Goal: Information Seeking & Learning: Learn about a topic

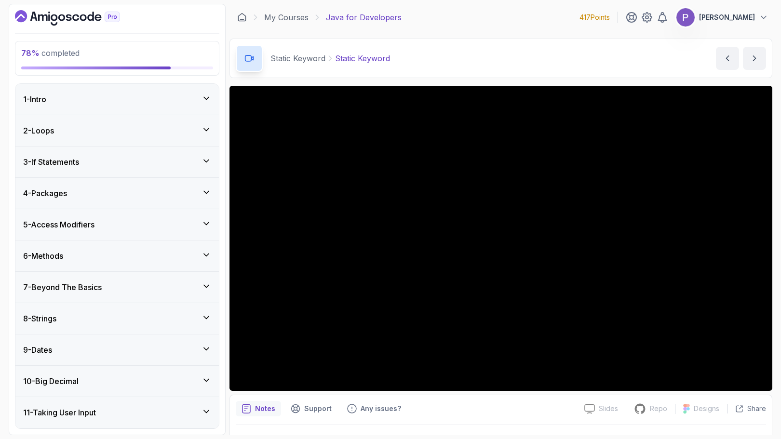
scroll to position [413, 0]
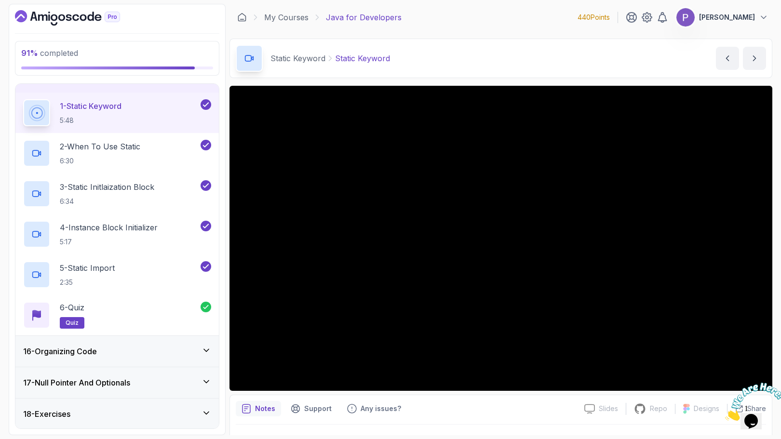
scroll to position [493, 0]
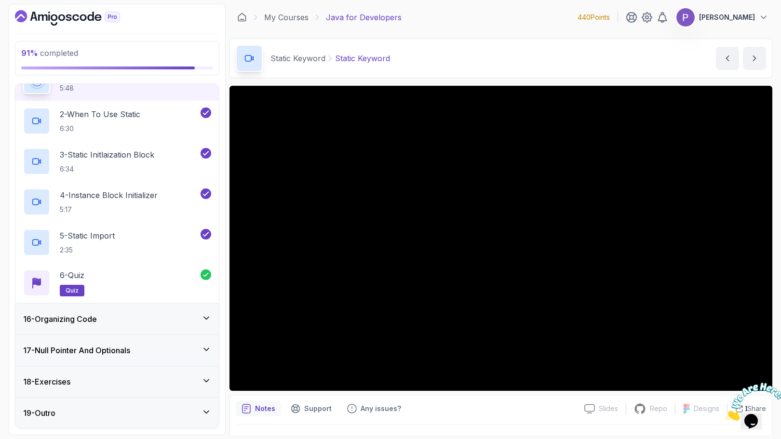
click at [203, 318] on icon at bounding box center [206, 318] width 10 height 10
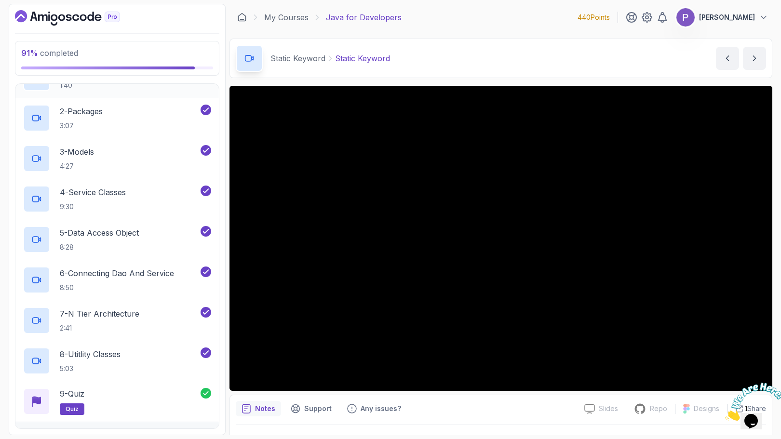
scroll to position [615, 0]
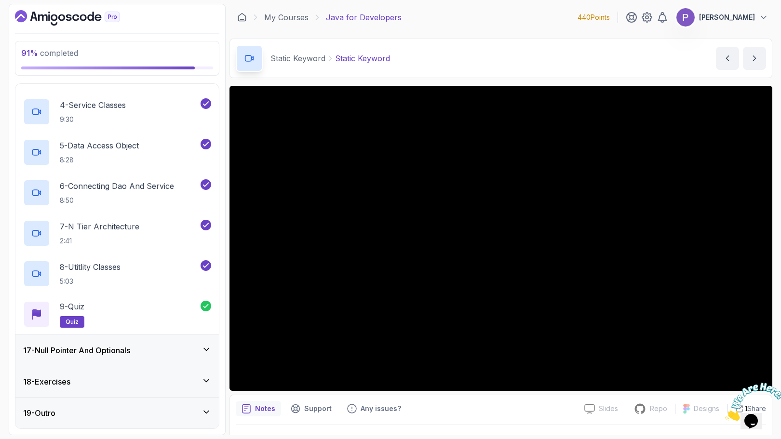
click at [164, 388] on div "18 - Exercises" at bounding box center [116, 381] width 203 height 31
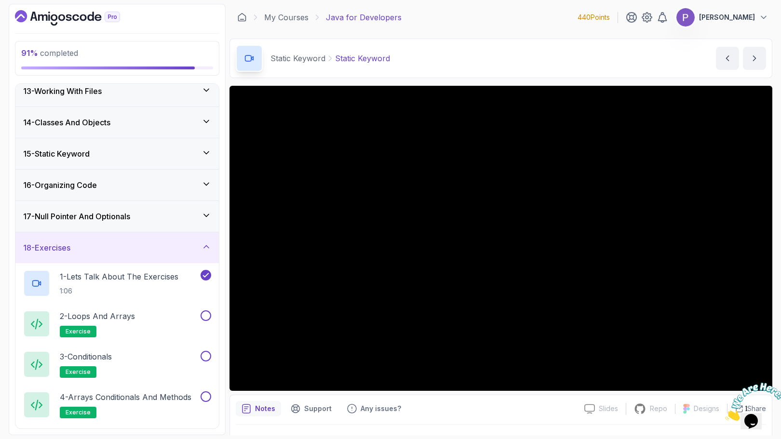
scroll to position [385, 0]
click at [149, 329] on div "2 - Loops and Arrays exercise" at bounding box center [110, 323] width 175 height 27
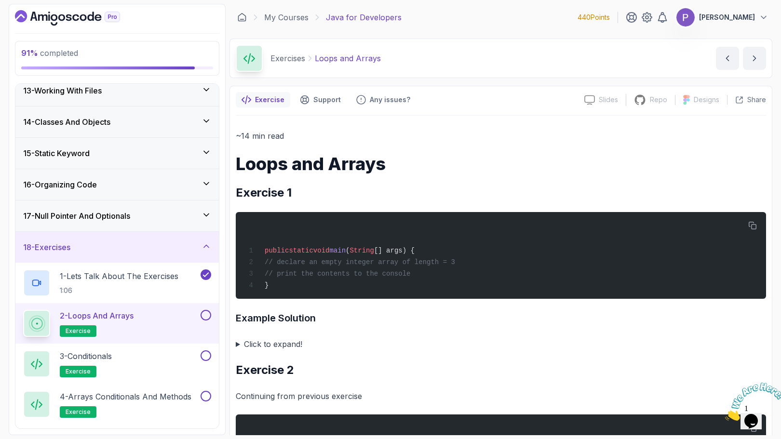
click at [236, 345] on summary "Click to expand!" at bounding box center [501, 343] width 530 height 13
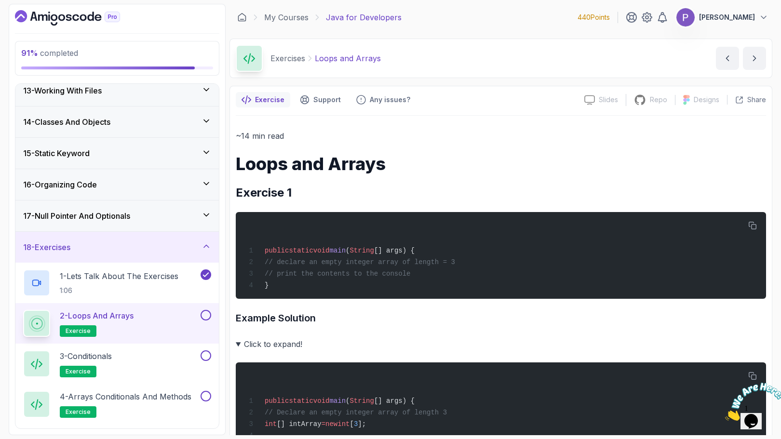
click at [263, 347] on summary "Click to expand!" at bounding box center [501, 343] width 530 height 13
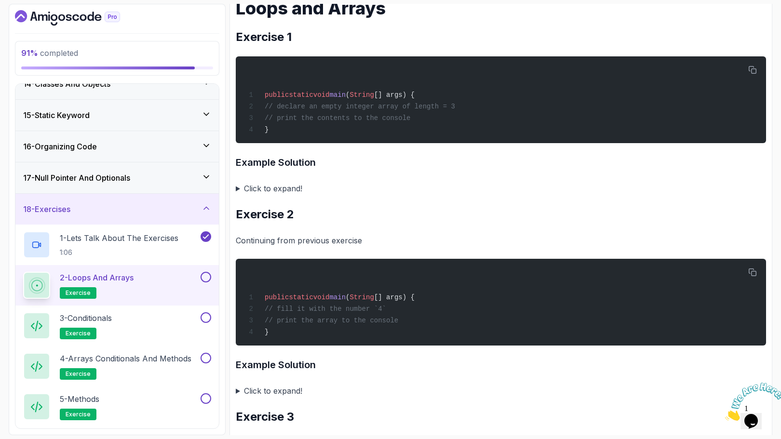
scroll to position [438, 0]
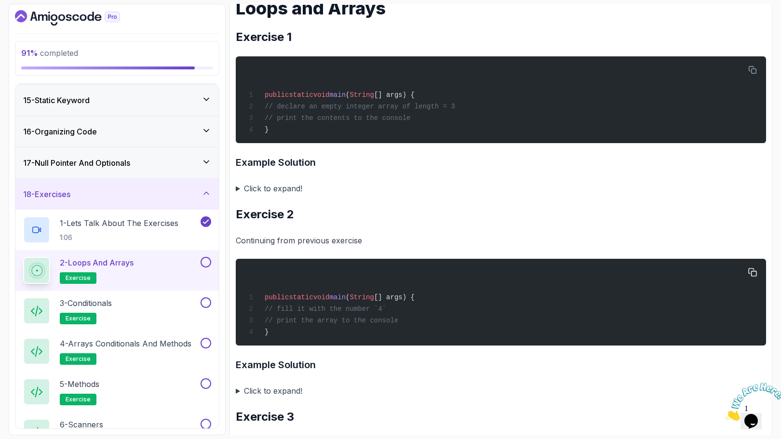
click at [276, 345] on pre "public static void main ( String [] args) { // fill it with the number `4` // p…" at bounding box center [501, 302] width 530 height 87
click at [238, 344] on pre "public static void main ( String [] args) { // fill it with the number `4` // p…" at bounding box center [501, 302] width 530 height 87
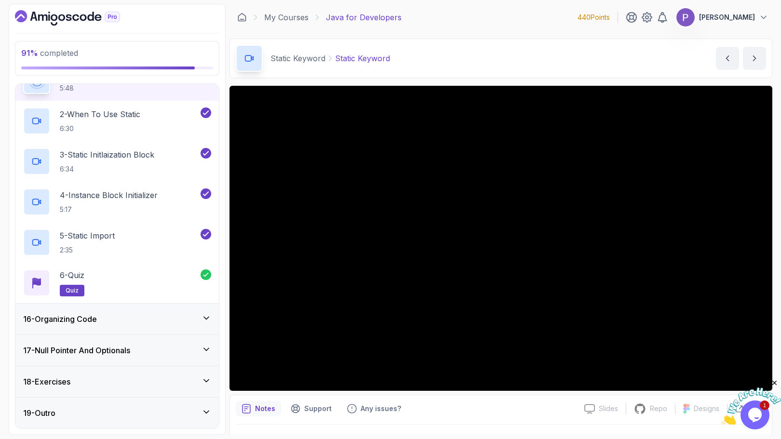
click at [154, 384] on div "18 - Exercises" at bounding box center [117, 382] width 188 height 12
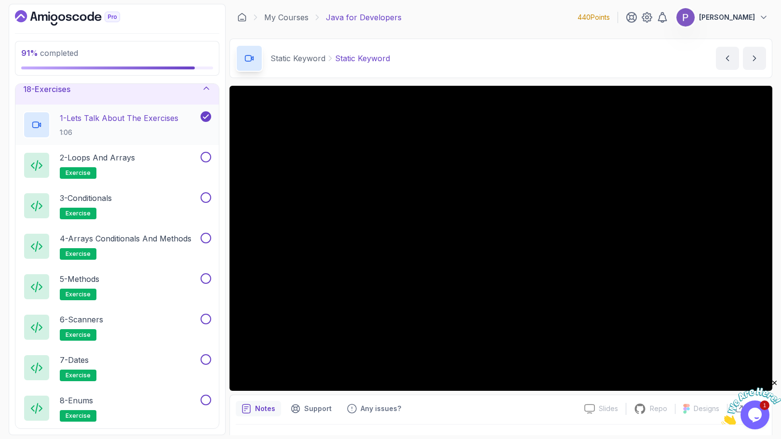
scroll to position [542, 0]
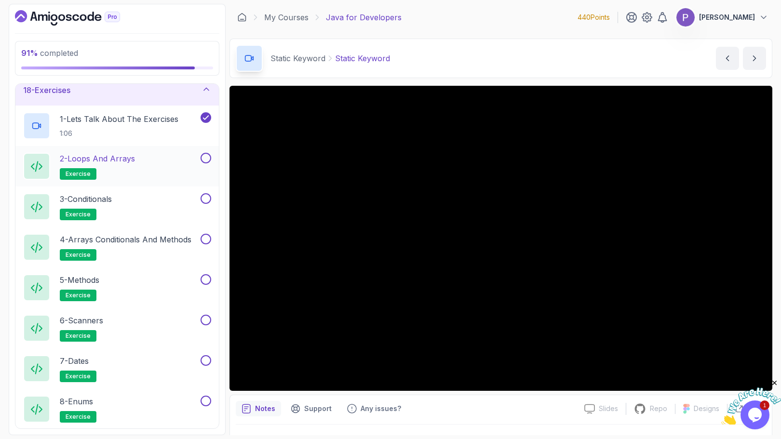
click at [152, 164] on div "2 - Loops and Arrays exercise" at bounding box center [110, 166] width 175 height 27
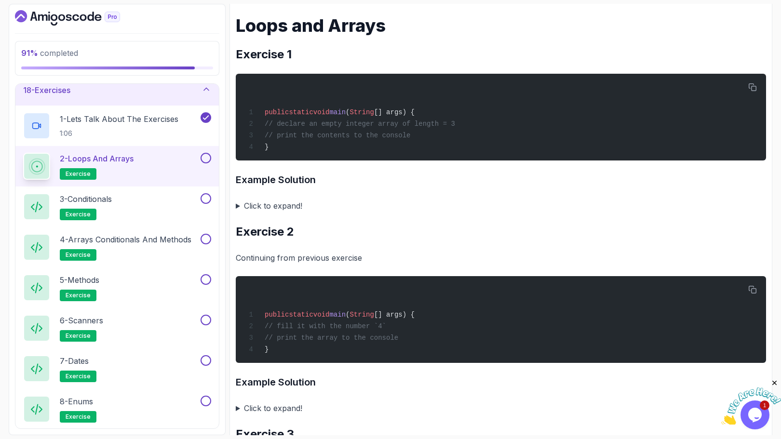
scroll to position [155, 0]
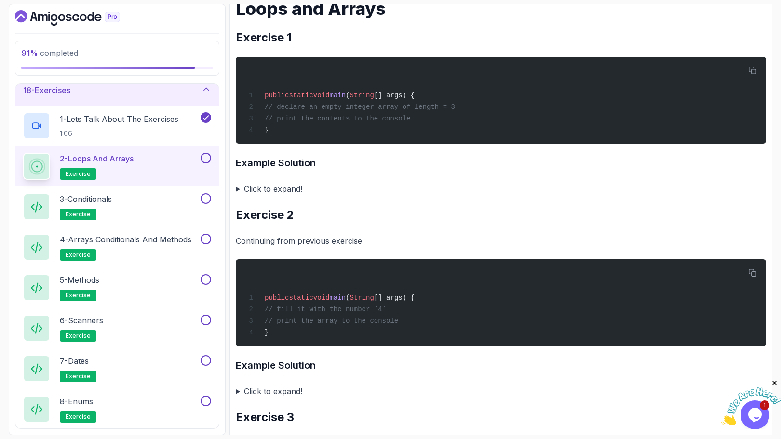
click at [280, 190] on summary "Click to expand!" at bounding box center [501, 188] width 530 height 13
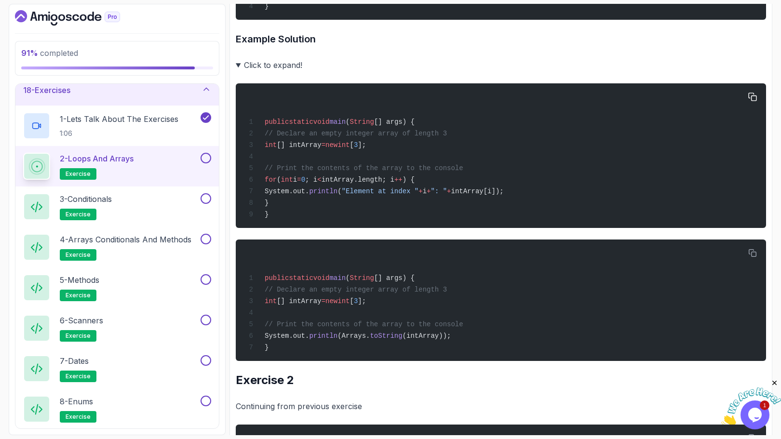
scroll to position [280, 0]
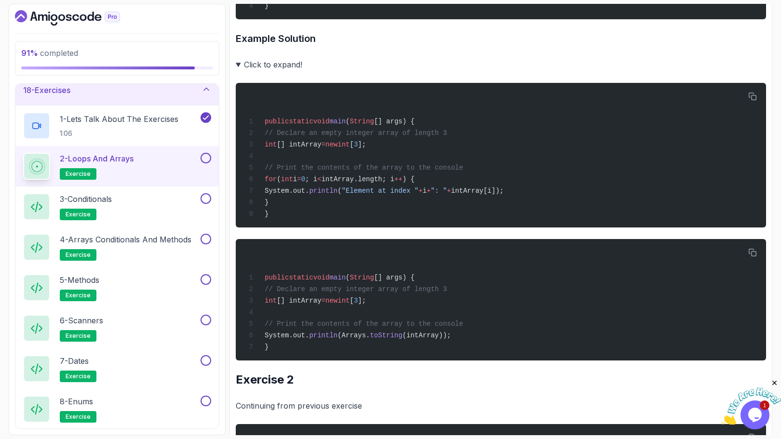
click at [241, 67] on summary "Click to expand!" at bounding box center [501, 64] width 530 height 13
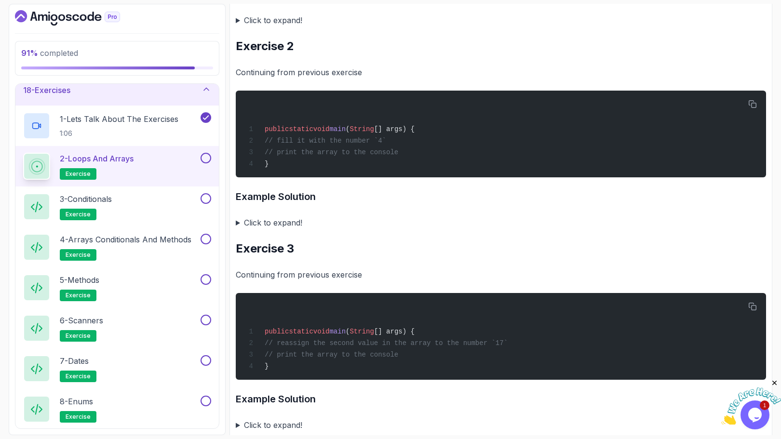
scroll to position [278, 0]
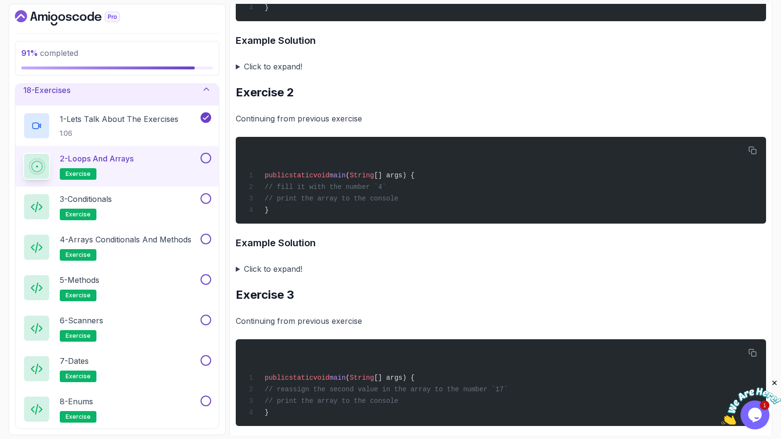
click at [256, 270] on summary "Click to expand!" at bounding box center [501, 268] width 530 height 13
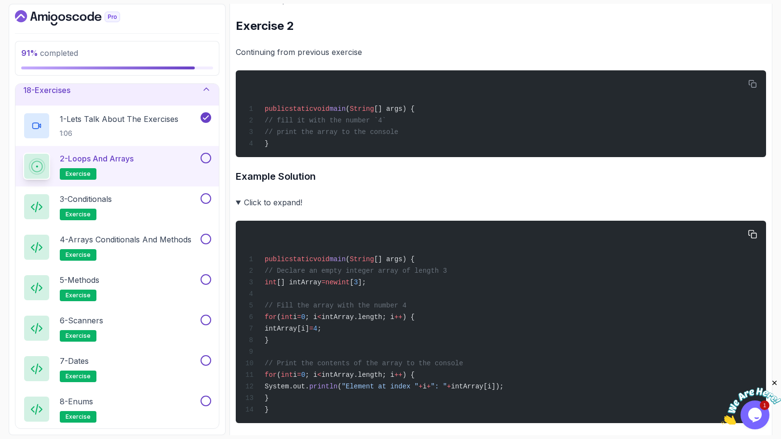
scroll to position [348, 0]
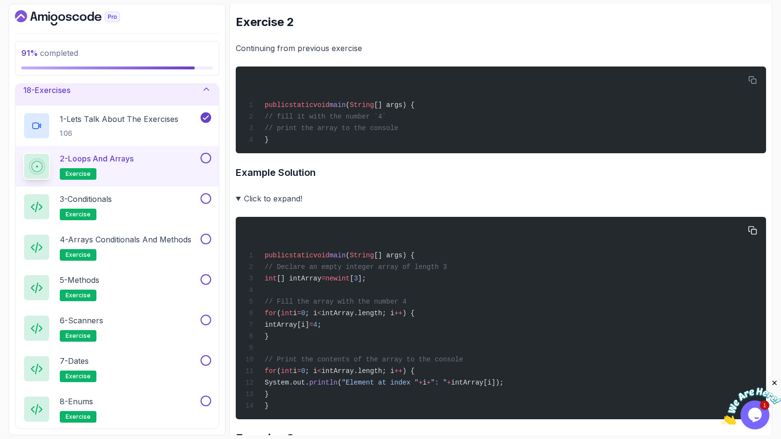
click at [481, 299] on div "public static void main ( String [] args) { // Declare an empty integer array o…" at bounding box center [500, 318] width 515 height 191
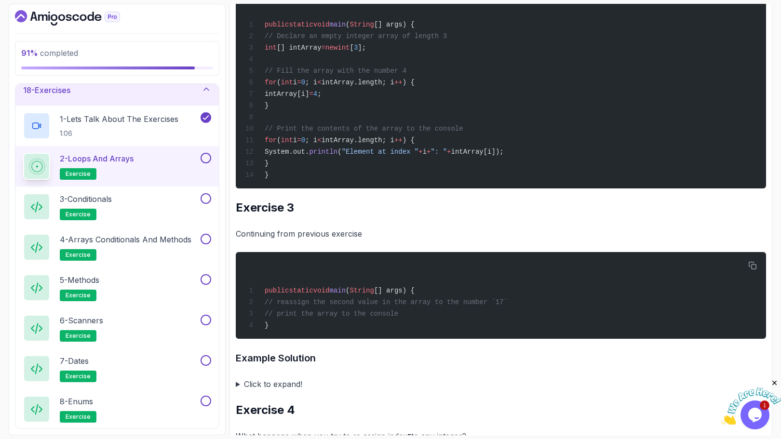
scroll to position [589, 0]
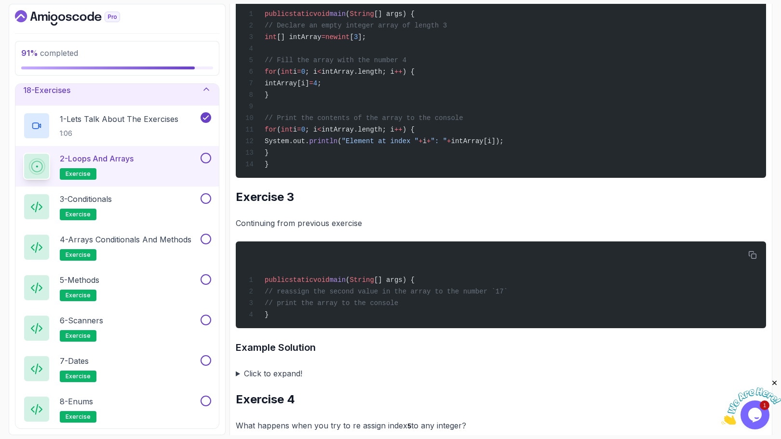
click at [289, 380] on summary "Click to expand!" at bounding box center [501, 373] width 530 height 13
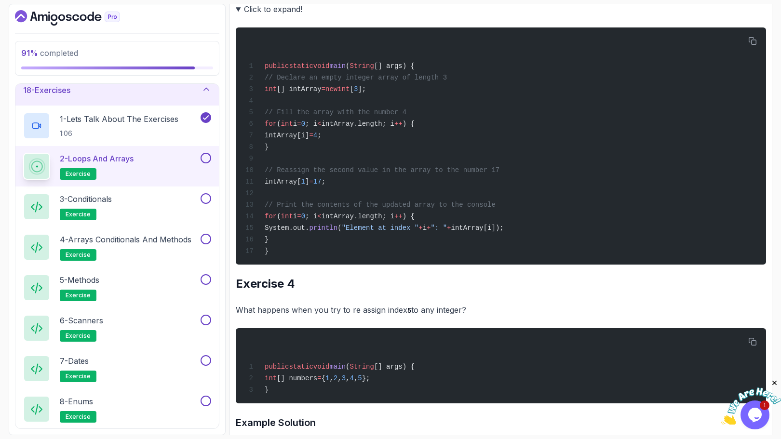
scroll to position [1034, 0]
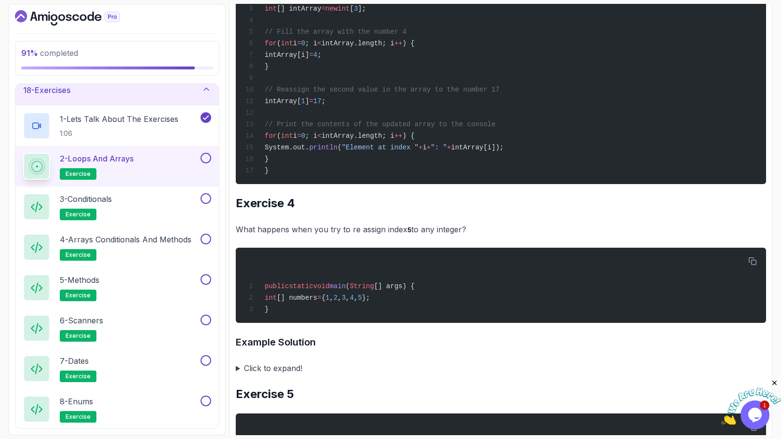
click at [284, 375] on summary "Click to expand!" at bounding box center [501, 367] width 530 height 13
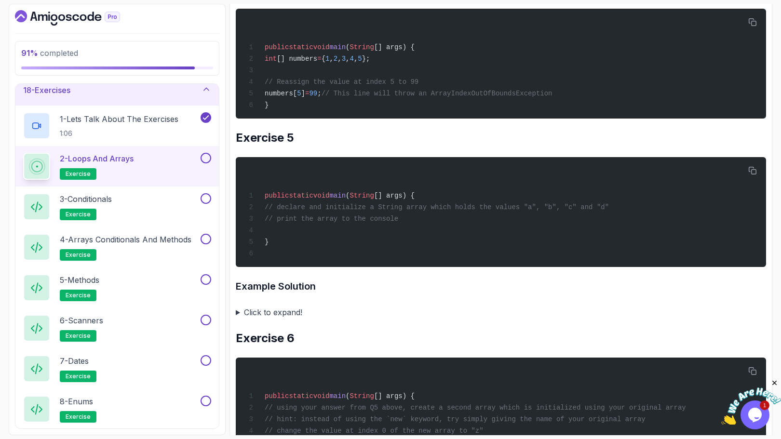
scroll to position [1520, 0]
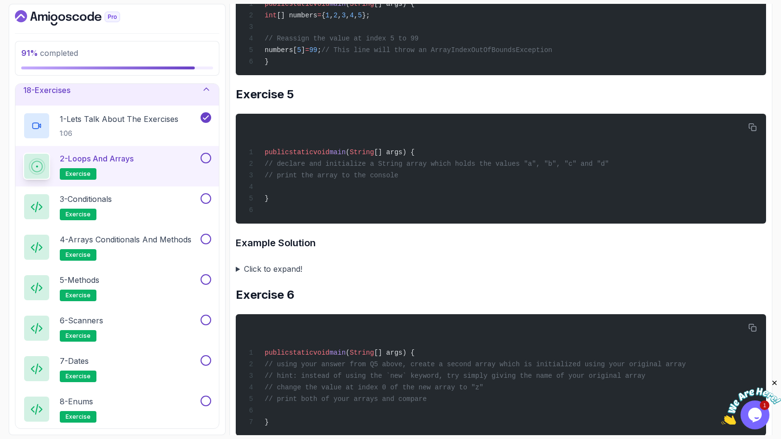
click at [283, 276] on summary "Click to expand!" at bounding box center [501, 268] width 530 height 13
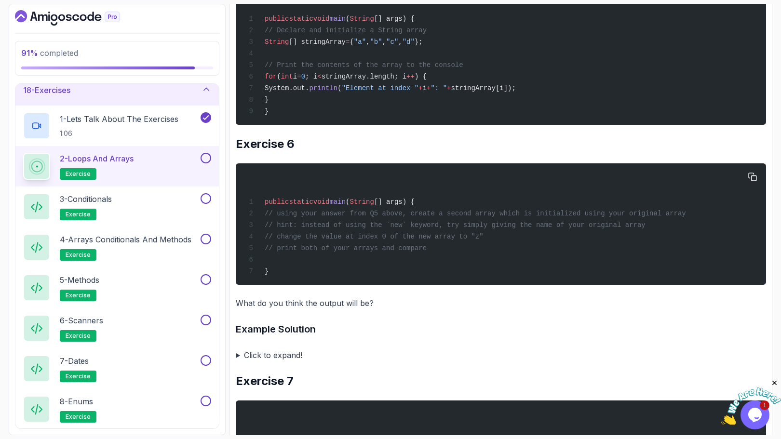
scroll to position [1827, 0]
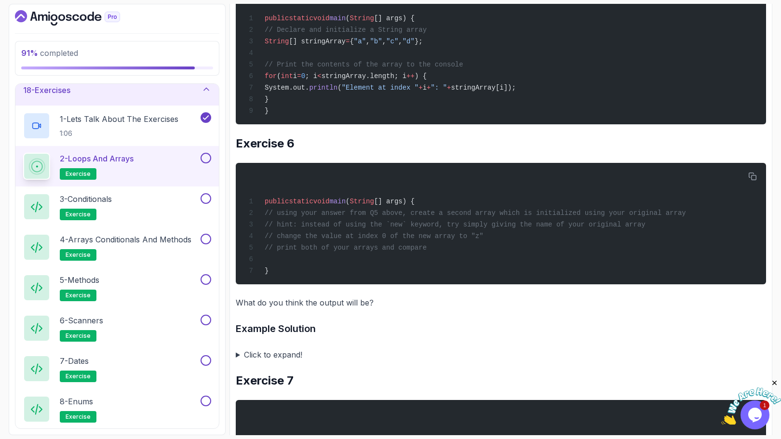
click at [290, 361] on summary "Click to expand!" at bounding box center [501, 354] width 530 height 13
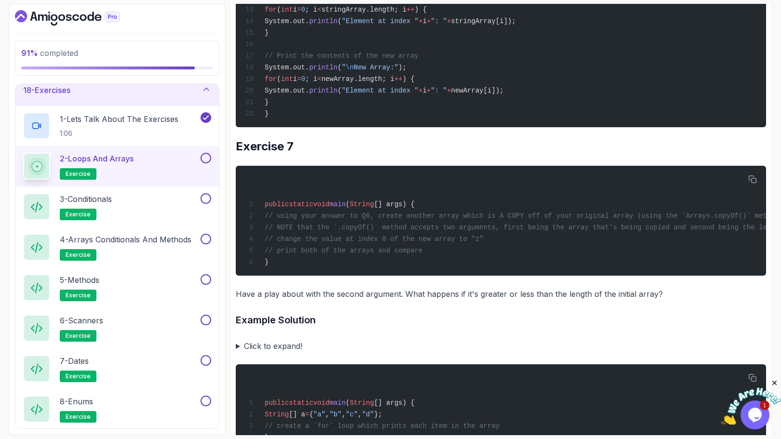
scroll to position [2371, 0]
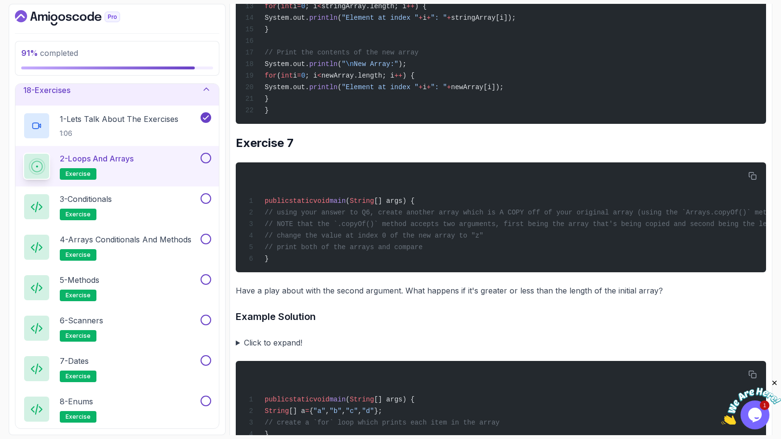
click at [289, 349] on summary "Click to expand!" at bounding box center [501, 342] width 530 height 13
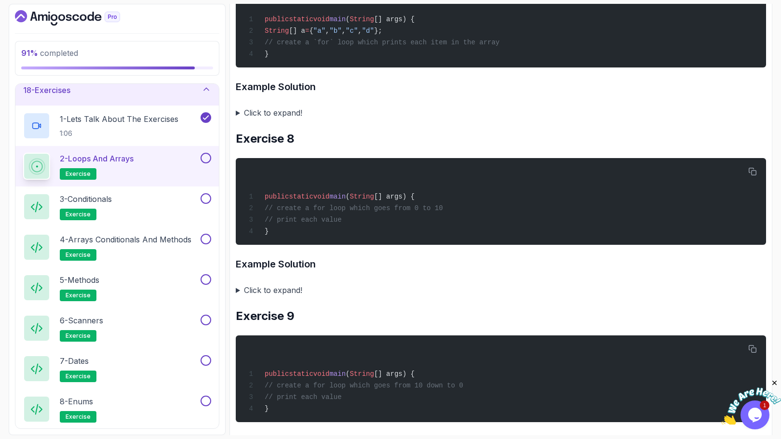
scroll to position [3047, 0]
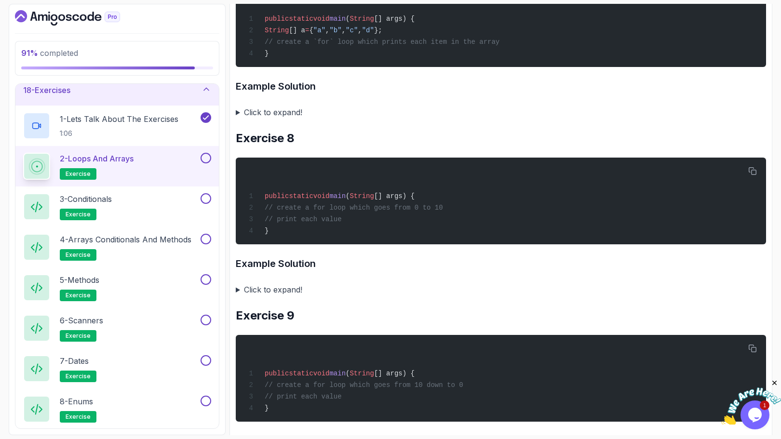
click at [287, 296] on summary "Click to expand!" at bounding box center [501, 289] width 530 height 13
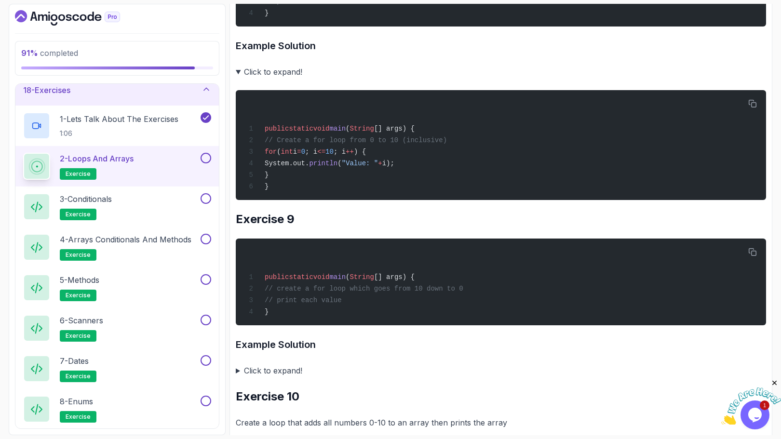
scroll to position [3296, 0]
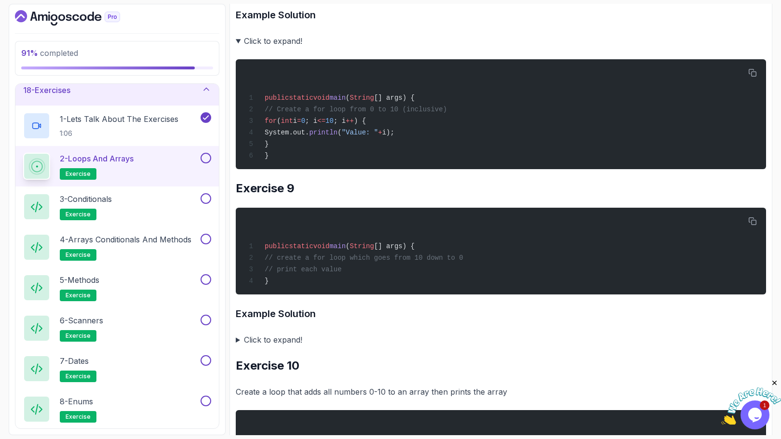
click at [282, 347] on summary "Click to expand!" at bounding box center [501, 339] width 530 height 13
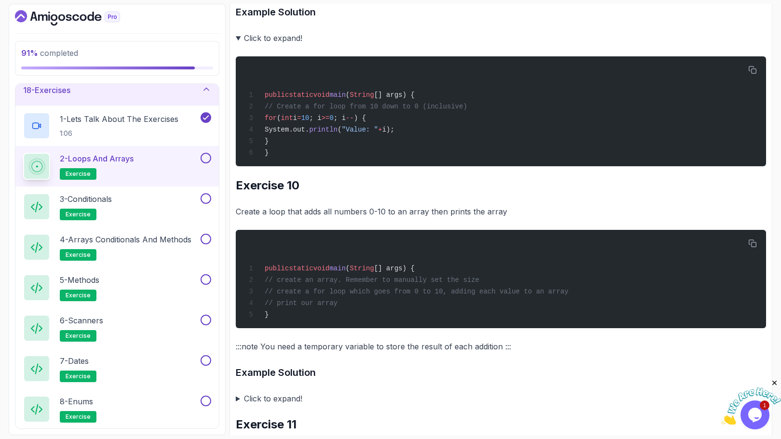
scroll to position [3646, 0]
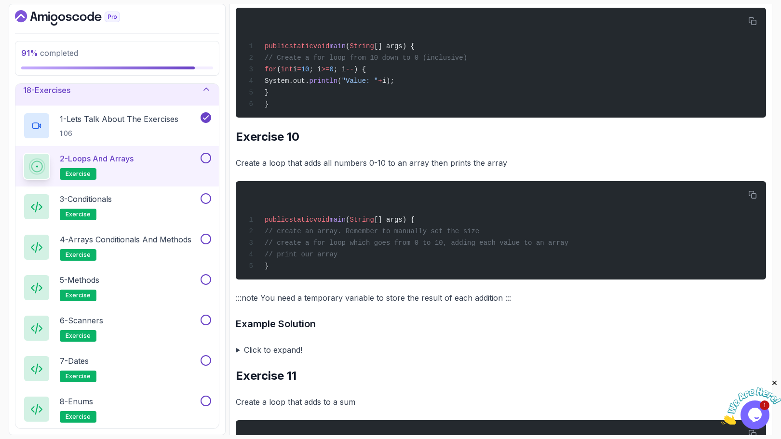
click at [288, 357] on summary "Click to expand!" at bounding box center [501, 349] width 530 height 13
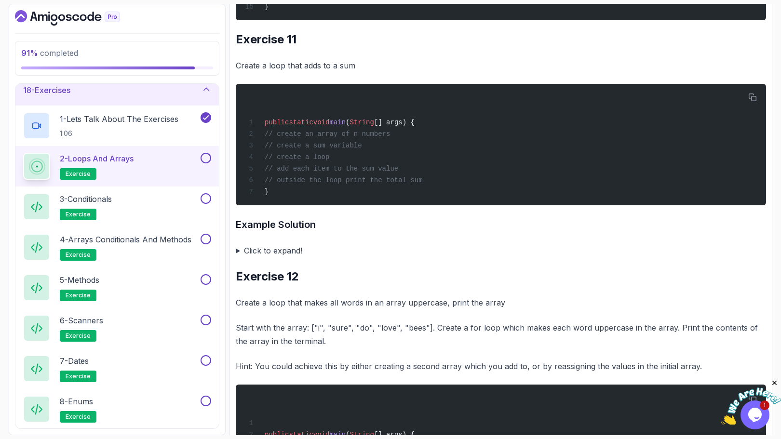
scroll to position [4200, 0]
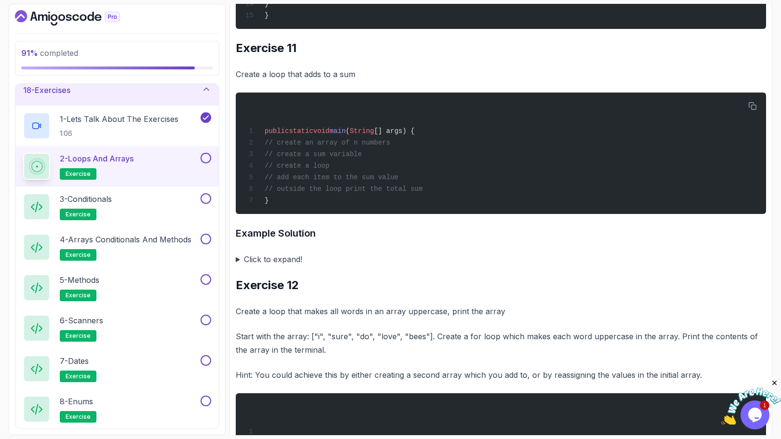
click at [285, 266] on summary "Click to expand!" at bounding box center [501, 259] width 530 height 13
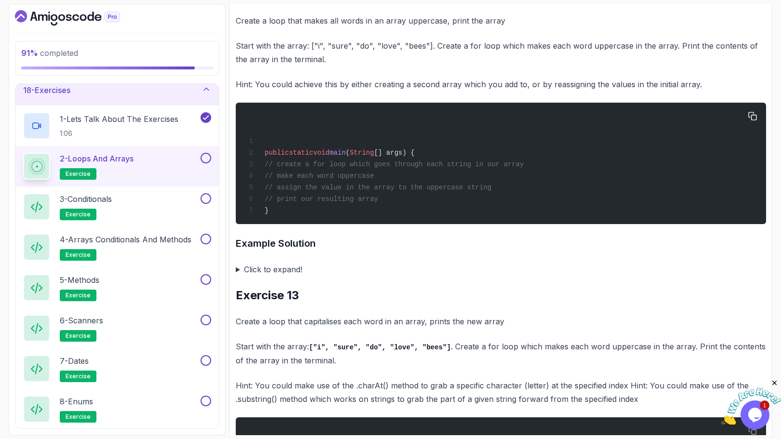
scroll to position [4716, 0]
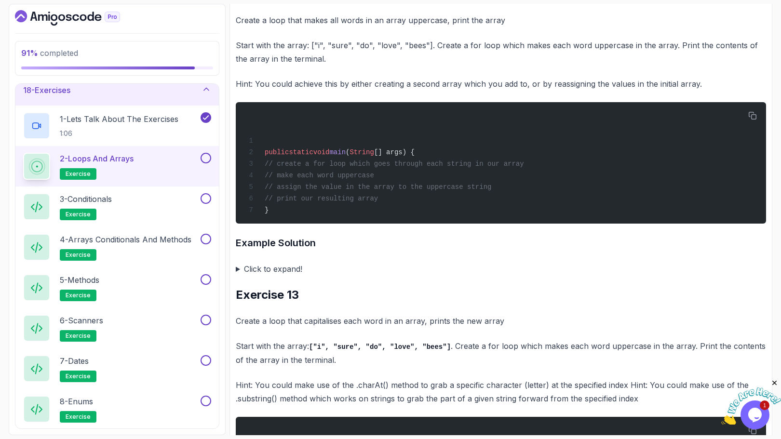
click at [273, 276] on summary "Click to expand!" at bounding box center [501, 268] width 530 height 13
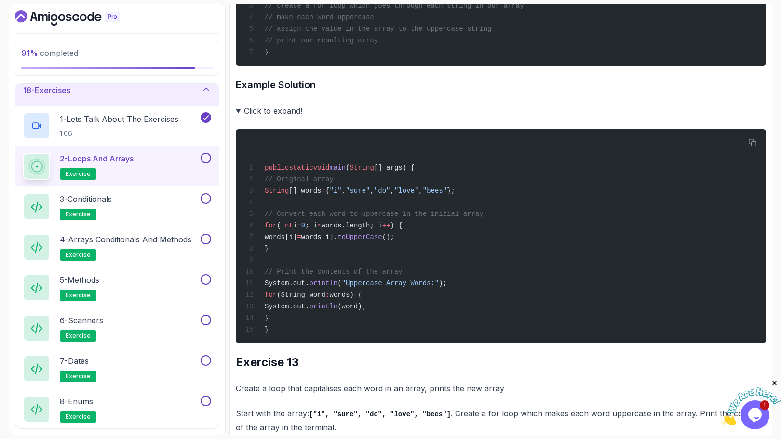
scroll to position [4877, 0]
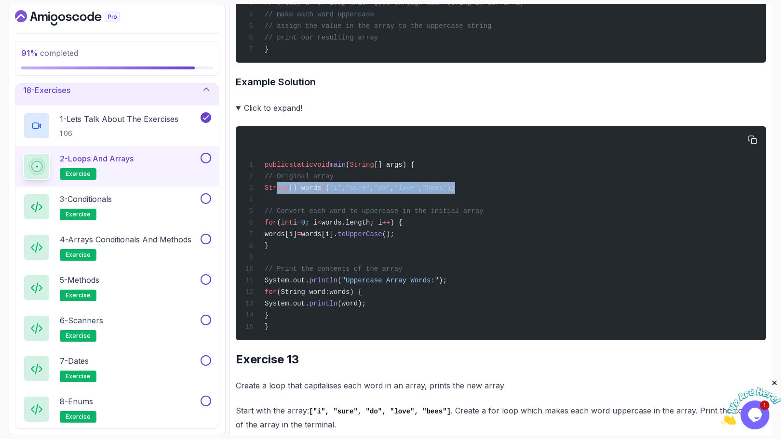
drag, startPoint x: 277, startPoint y: 240, endPoint x: 479, endPoint y: 243, distance: 202.5
click at [479, 243] on div "public static void main ( String [] args) { // Original array String [] words =…" at bounding box center [500, 233] width 515 height 202
copy span "String [] words = { "i" , "sure" , "do" , "love" , "bees" };"
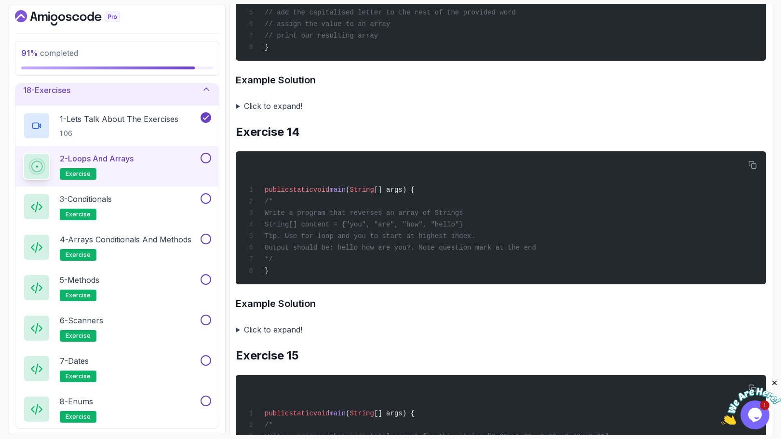
scroll to position [5436, 0]
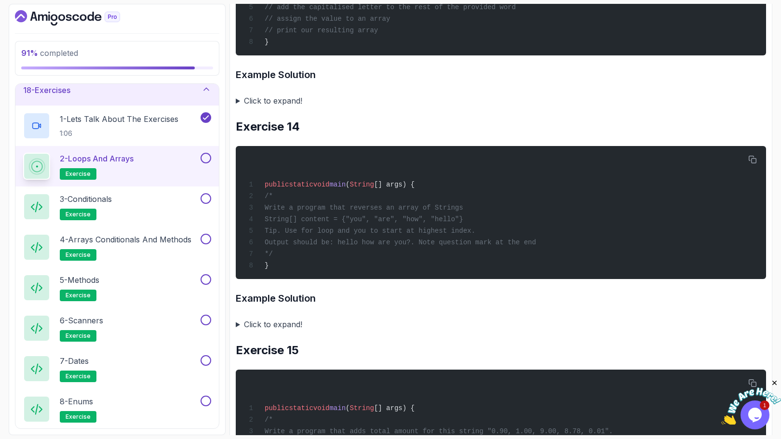
click at [287, 107] on summary "Click to expand!" at bounding box center [501, 100] width 530 height 13
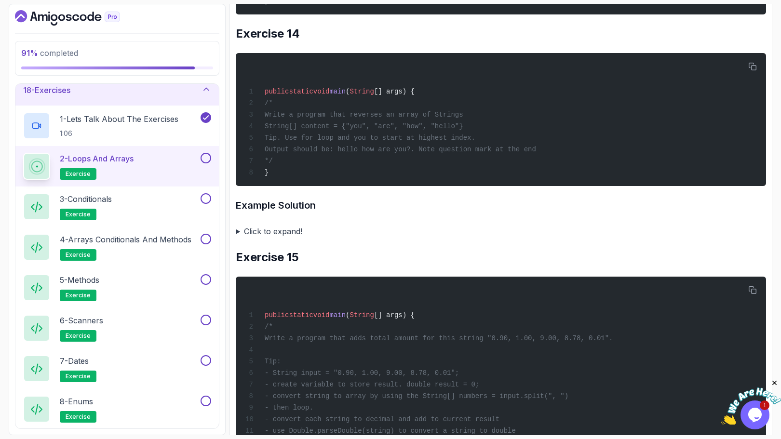
scroll to position [5779, 0]
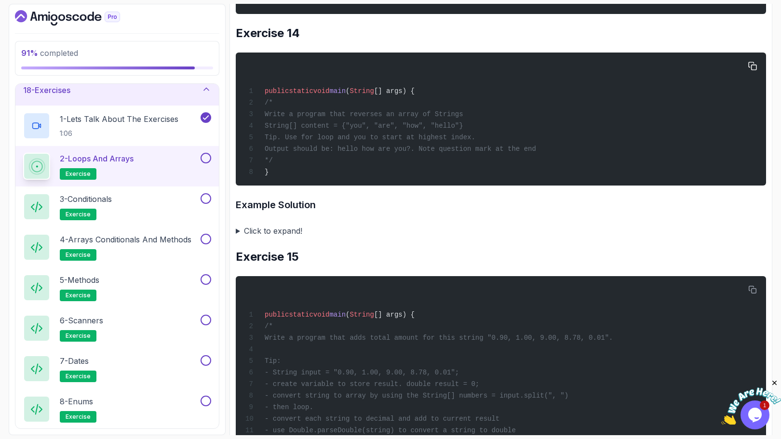
drag, startPoint x: 293, startPoint y: 190, endPoint x: 482, endPoint y: 187, distance: 189.0
click at [482, 180] on div "public static void main ( String [] args) { /* Write a program that reverses an…" at bounding box center [500, 118] width 515 height 121
copy span "String[] content = {"you", "are", "how", "hello"}"
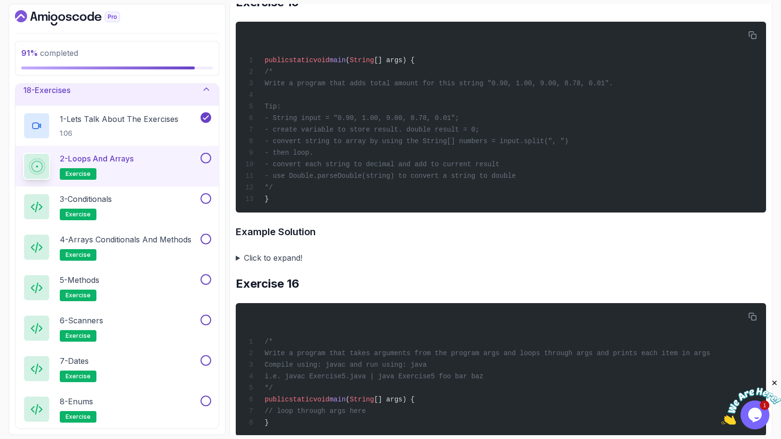
scroll to position [6033, 0]
click at [261, 203] on span "}" at bounding box center [256, 199] width 23 height 8
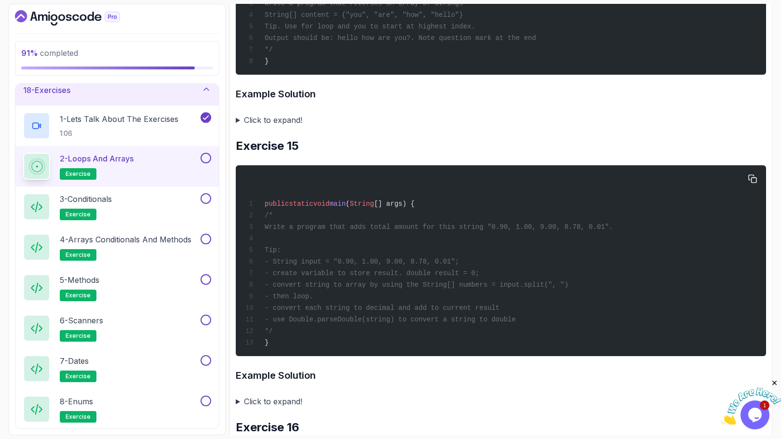
scroll to position [5883, 0]
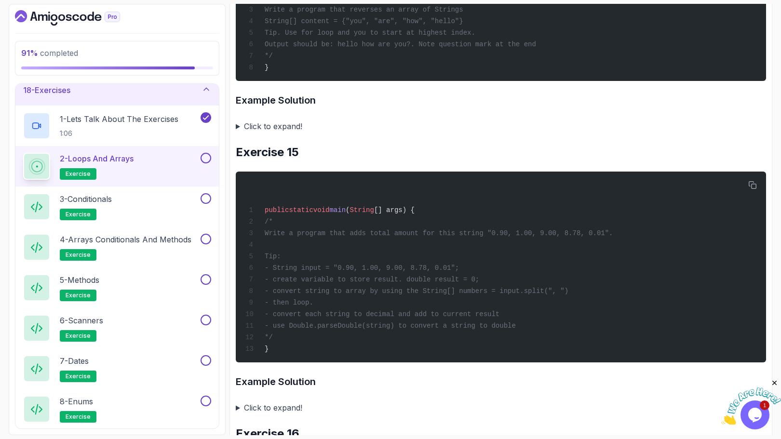
click at [273, 133] on summary "Click to expand!" at bounding box center [501, 126] width 530 height 13
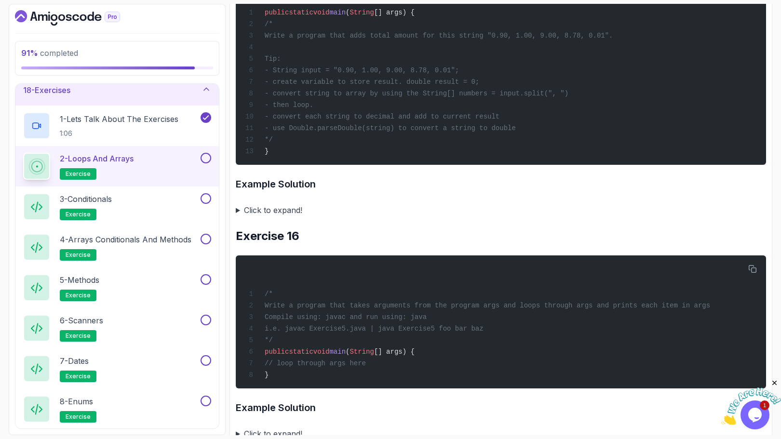
scroll to position [6284, 0]
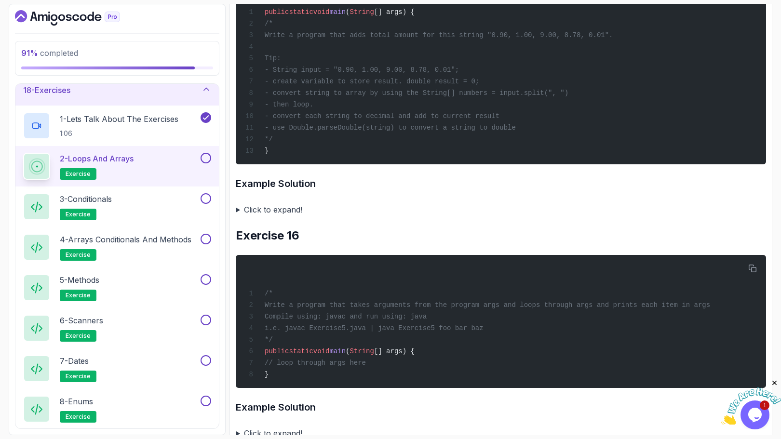
click at [286, 216] on summary "Click to expand!" at bounding box center [501, 209] width 530 height 13
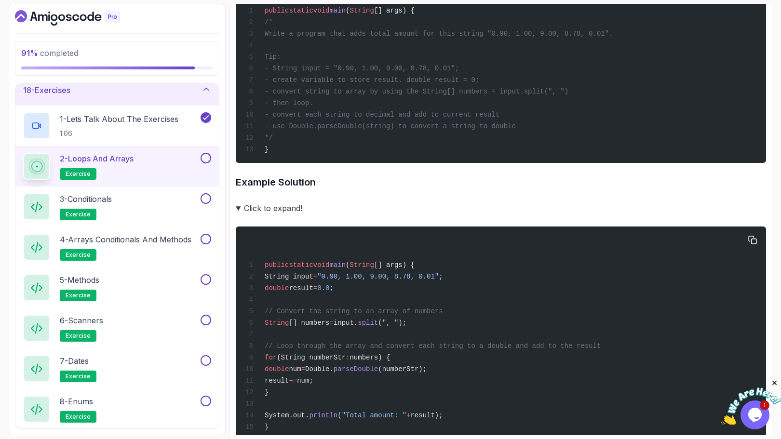
scroll to position [6284, 0]
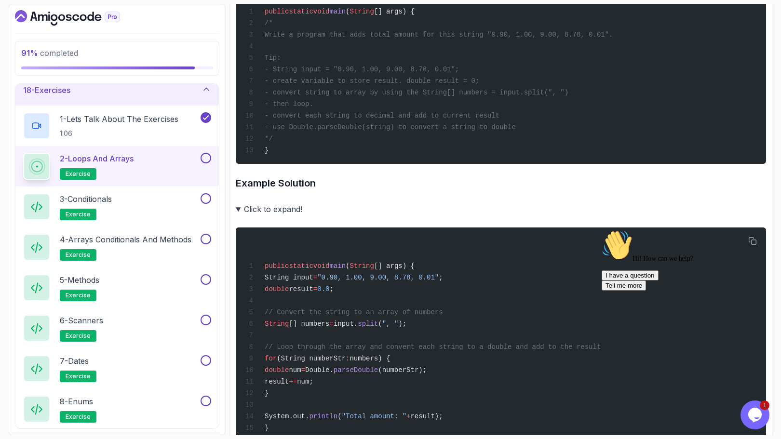
click at [80, 16] on icon "Dashboard" at bounding box center [83, 17] width 7 height 7
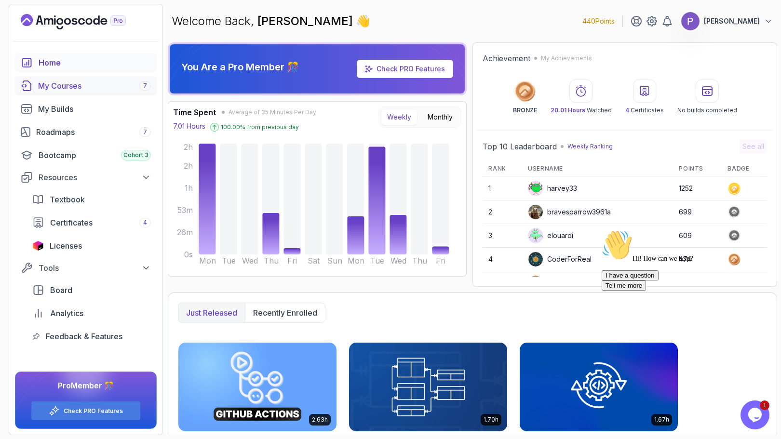
click at [114, 89] on div "My Courses 7" at bounding box center [94, 86] width 113 height 12
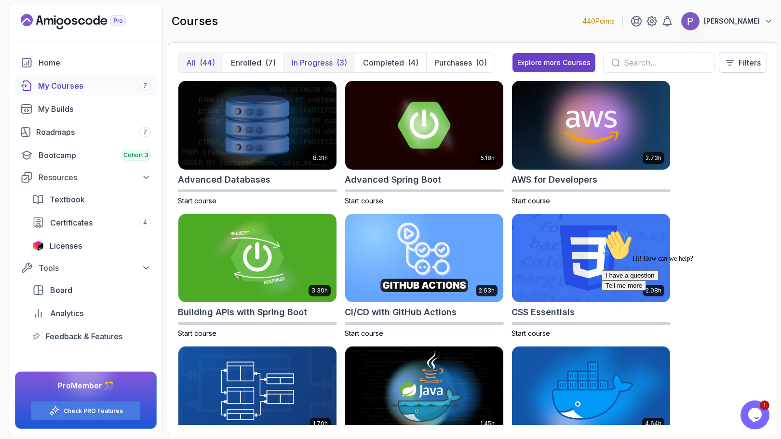
click at [319, 67] on p "In Progress" at bounding box center [312, 63] width 41 height 12
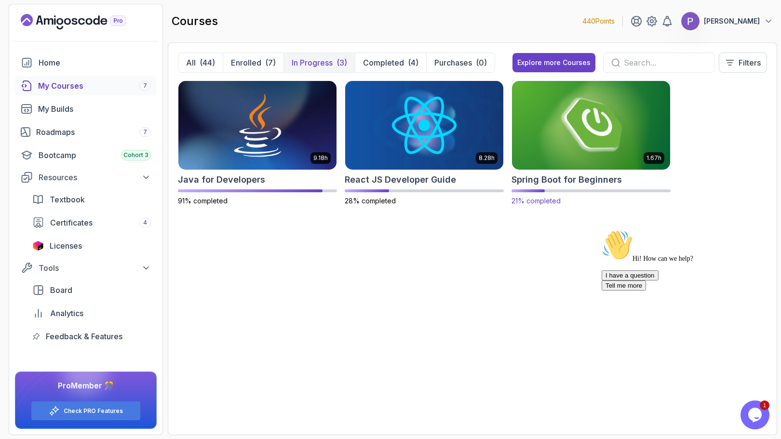
click at [585, 129] on img at bounding box center [591, 125] width 166 height 93
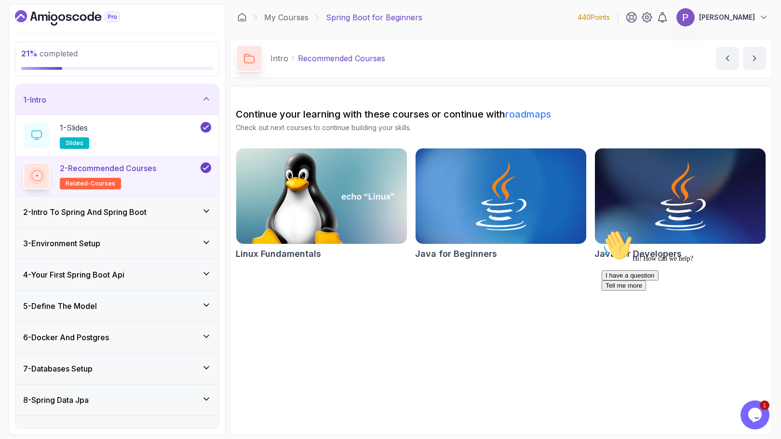
click at [203, 209] on icon at bounding box center [206, 211] width 10 height 10
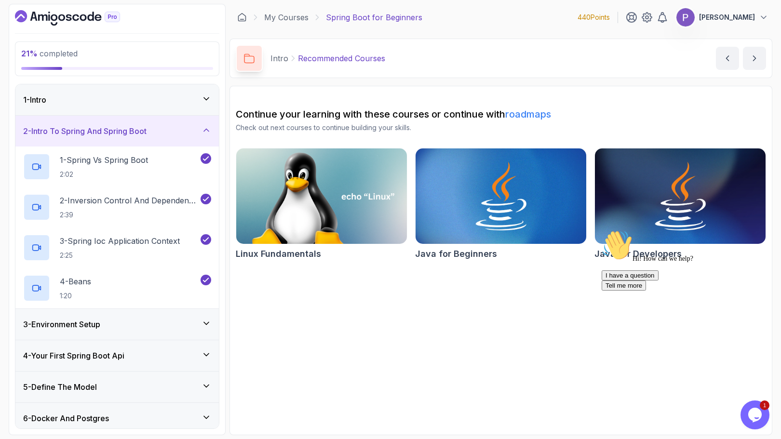
click at [203, 332] on div "3 - Environment Setup" at bounding box center [116, 324] width 203 height 31
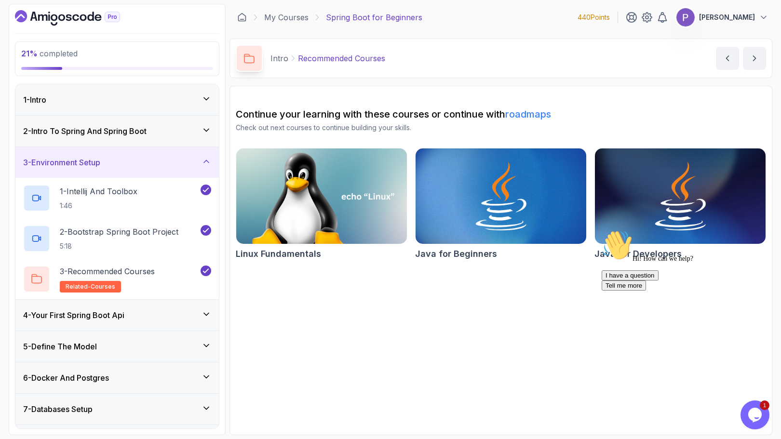
click at [211, 317] on div "4 - Your First Spring Boot Api" at bounding box center [116, 315] width 203 height 31
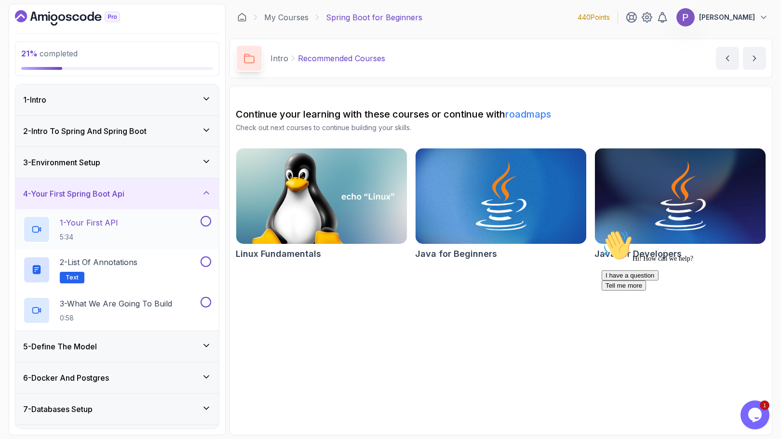
click at [158, 227] on div "1 - Your First API 5:34" at bounding box center [110, 229] width 175 height 27
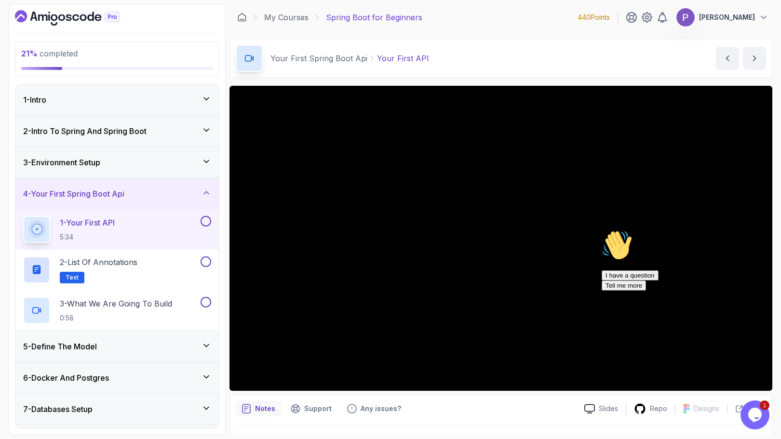
click at [602, 230] on icon "Chat attention grabber" at bounding box center [602, 230] width 0 height 0
click at [762, 383] on div at bounding box center [751, 402] width 60 height 47
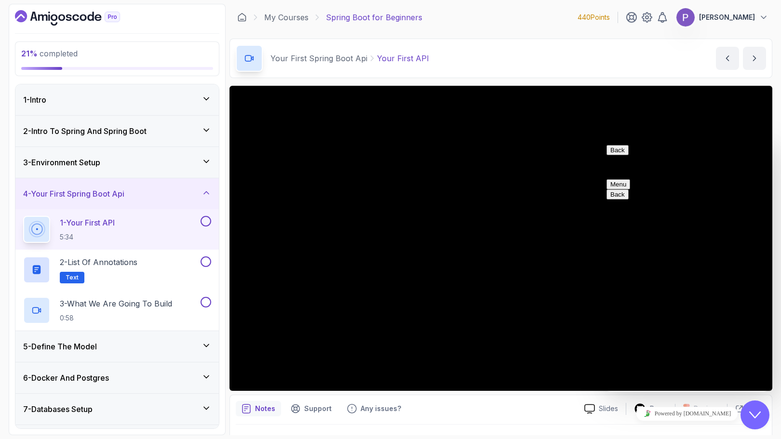
click at [760, 413] on icon "Close Chat This icon closes the chat window." at bounding box center [755, 415] width 12 height 12
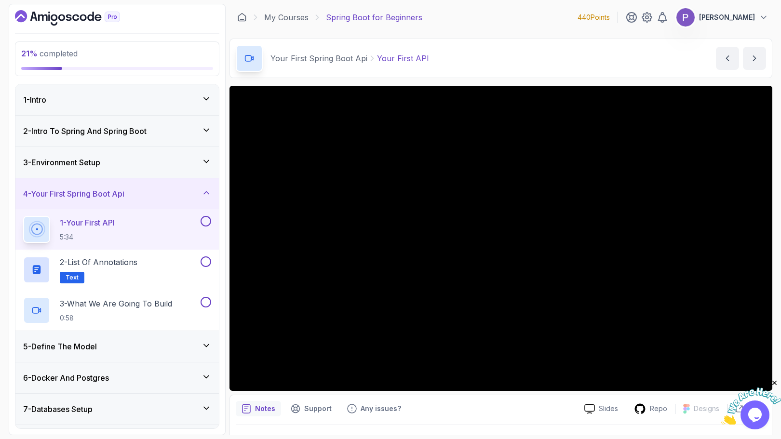
click at [775, 384] on icon "Close" at bounding box center [774, 383] width 9 height 9
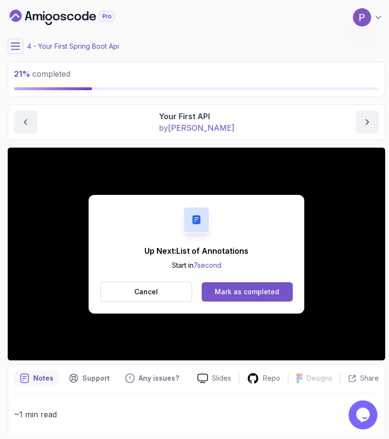
click at [241, 290] on div "Mark as completed" at bounding box center [247, 292] width 65 height 10
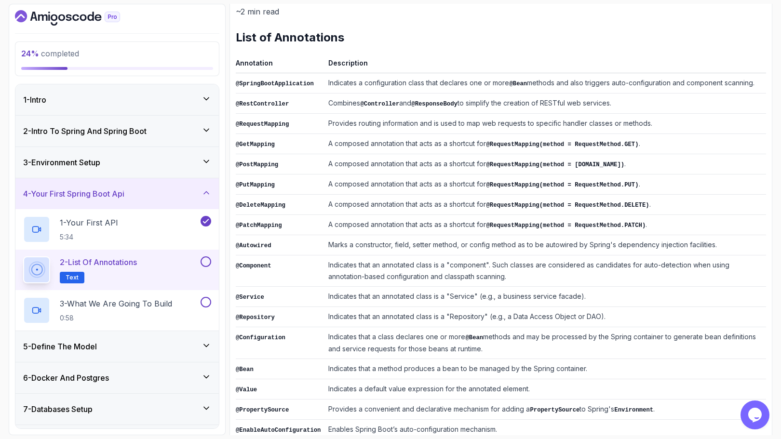
scroll to position [141, 0]
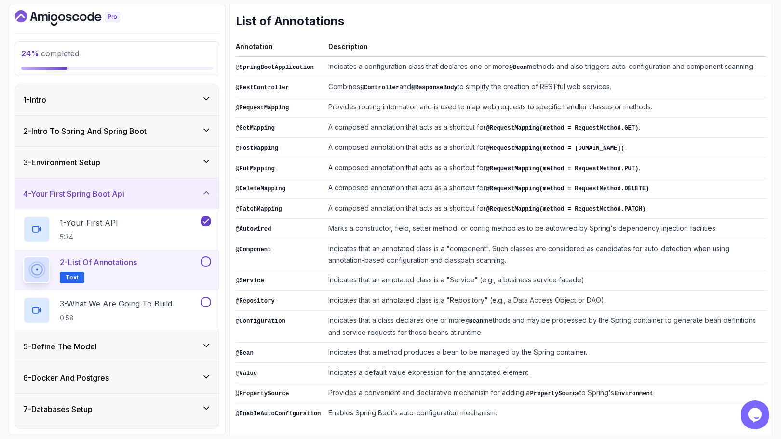
click at [205, 261] on button at bounding box center [206, 261] width 11 height 11
click at [170, 310] on h2 "3 - What We Are Going To Build 0:58" at bounding box center [116, 310] width 112 height 25
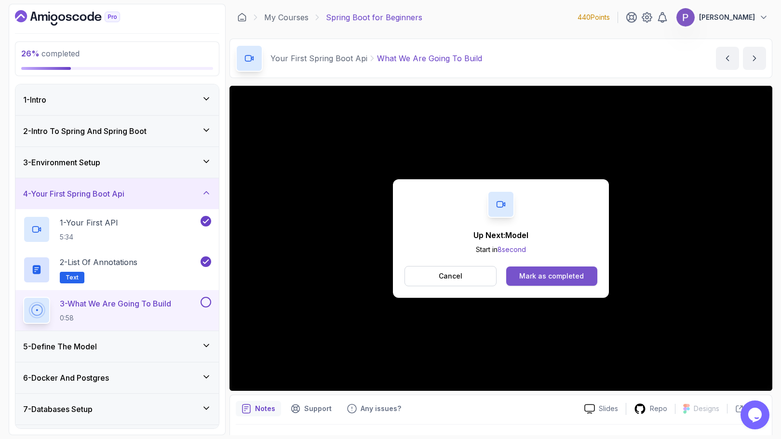
click at [559, 271] on div "Mark as completed" at bounding box center [551, 276] width 65 height 10
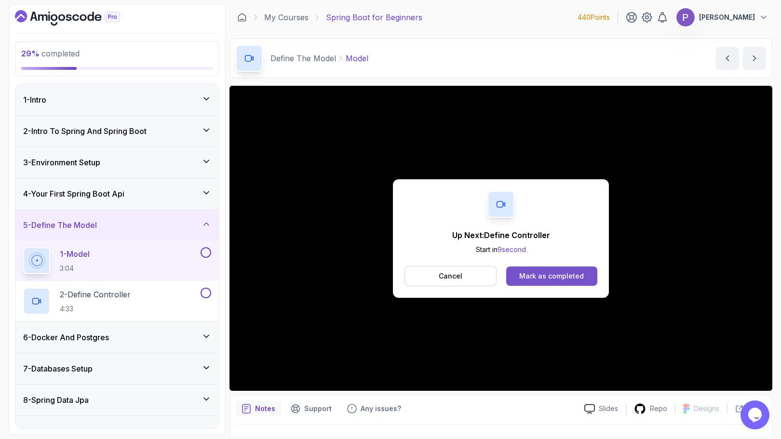
click at [557, 275] on div "Mark as completed" at bounding box center [551, 276] width 65 height 10
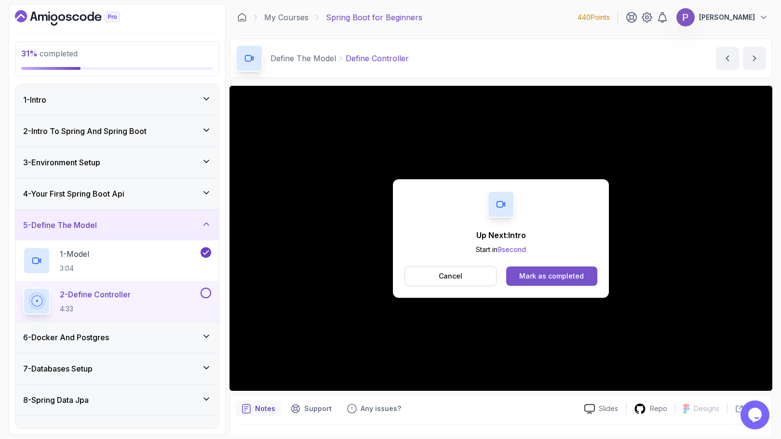
click at [579, 277] on div "Mark as completed" at bounding box center [551, 276] width 65 height 10
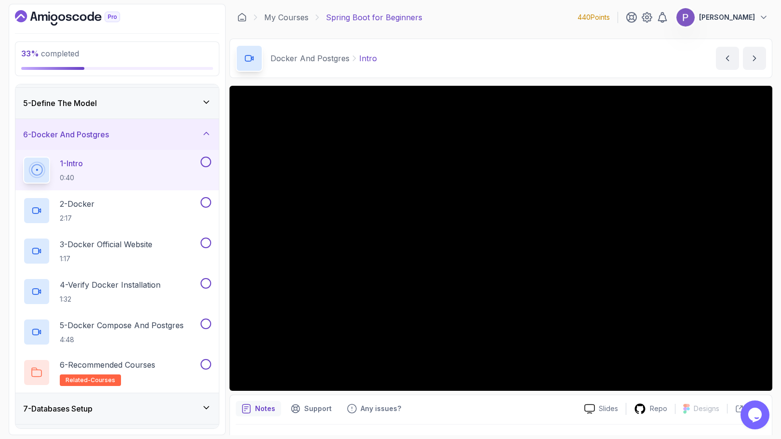
scroll to position [123, 0]
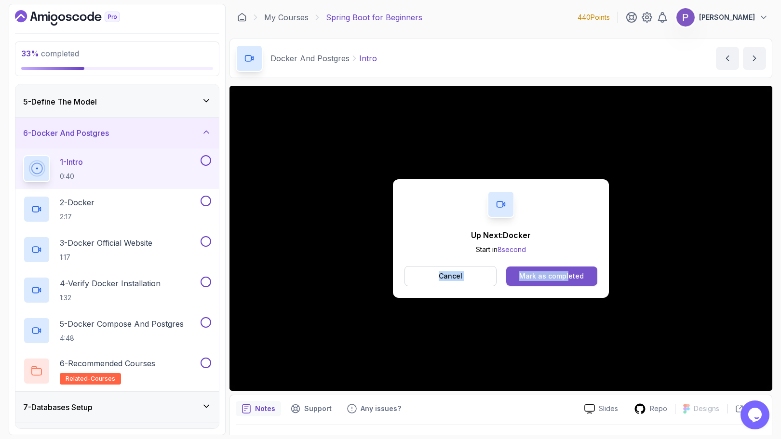
drag, startPoint x: 232, startPoint y: 303, endPoint x: 568, endPoint y: 272, distance: 337.3
click at [568, 272] on div "Up Next: Docker Start in 8 second Cancel Mark as completed" at bounding box center [500, 238] width 543 height 305
click at [568, 272] on div "Mark as completed" at bounding box center [551, 276] width 65 height 10
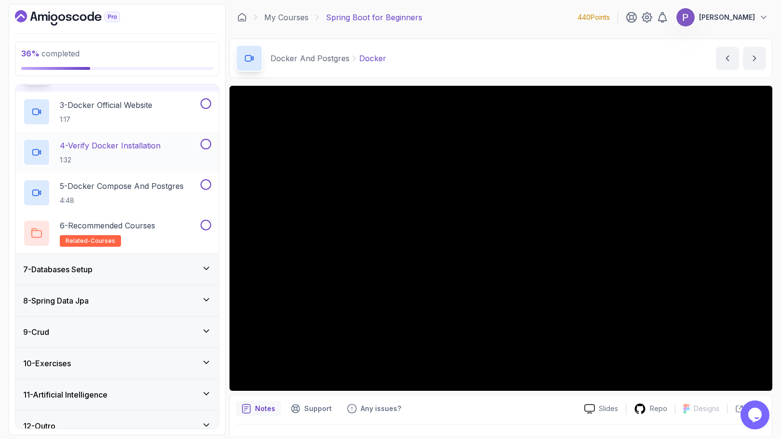
scroll to position [274, 0]
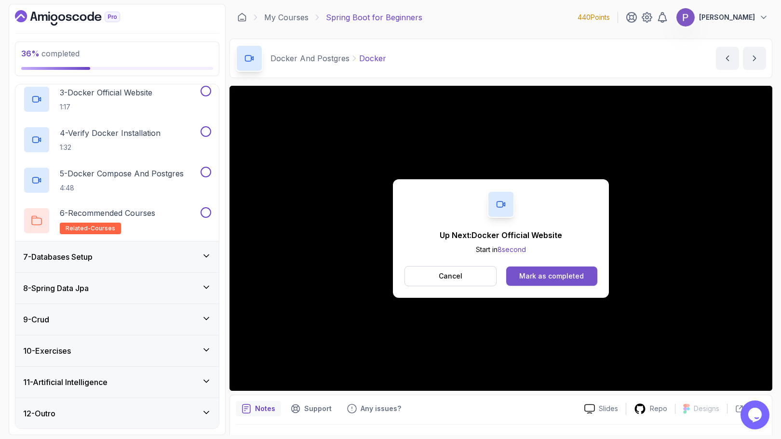
click at [580, 281] on button "Mark as completed" at bounding box center [551, 276] width 91 height 19
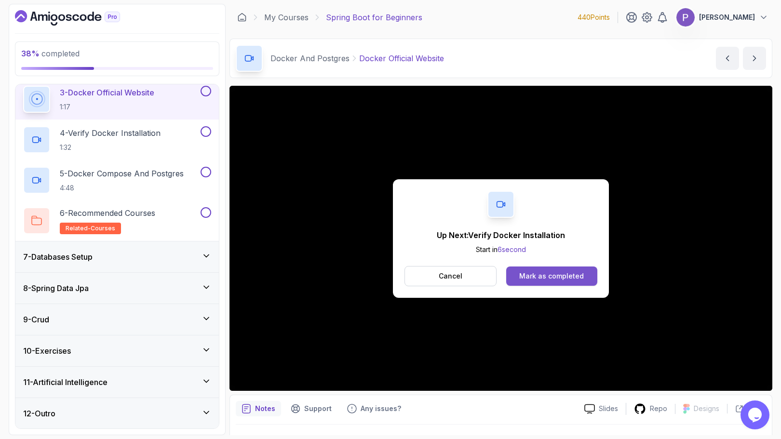
click at [563, 276] on div "Mark as completed" at bounding box center [551, 276] width 65 height 10
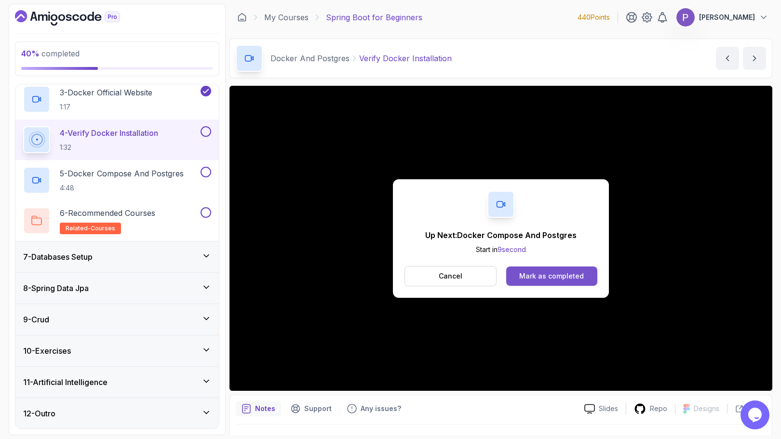
click at [545, 270] on button "Mark as completed" at bounding box center [551, 276] width 91 height 19
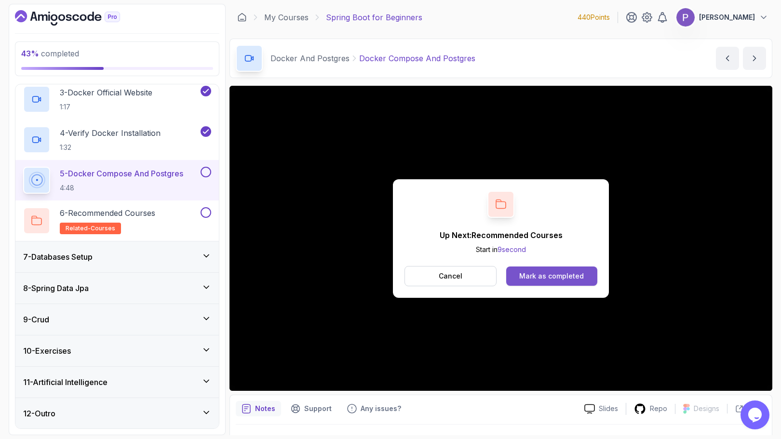
click at [551, 278] on div "Mark as completed" at bounding box center [551, 276] width 65 height 10
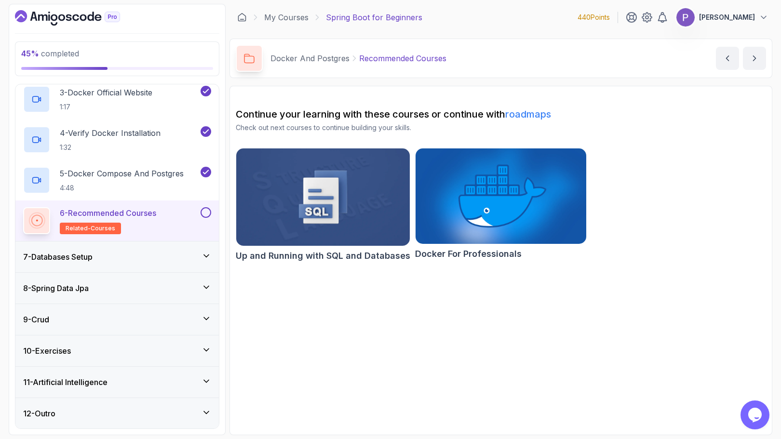
click at [208, 215] on button at bounding box center [206, 212] width 11 height 11
click at [197, 255] on div "7 - Databases Setup" at bounding box center [117, 257] width 188 height 12
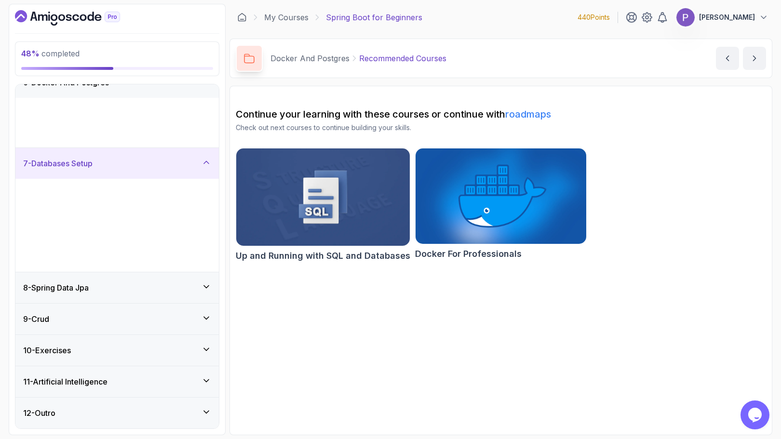
scroll to position [31, 0]
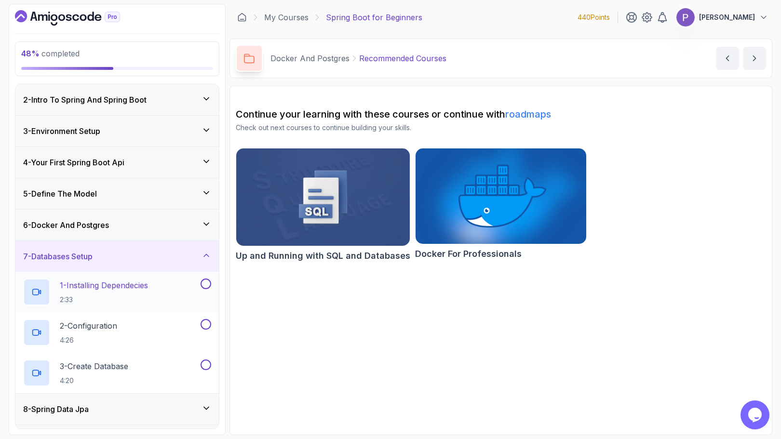
click at [147, 290] on p "1 - Installing Dependecies" at bounding box center [104, 286] width 88 height 12
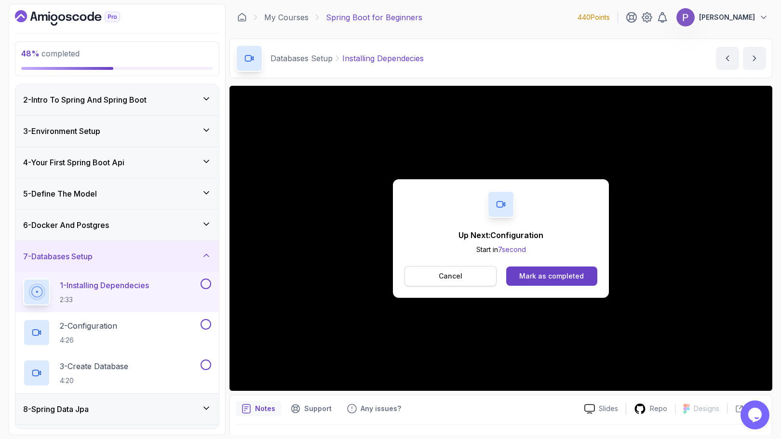
click at [473, 277] on button "Cancel" at bounding box center [450, 276] width 92 height 20
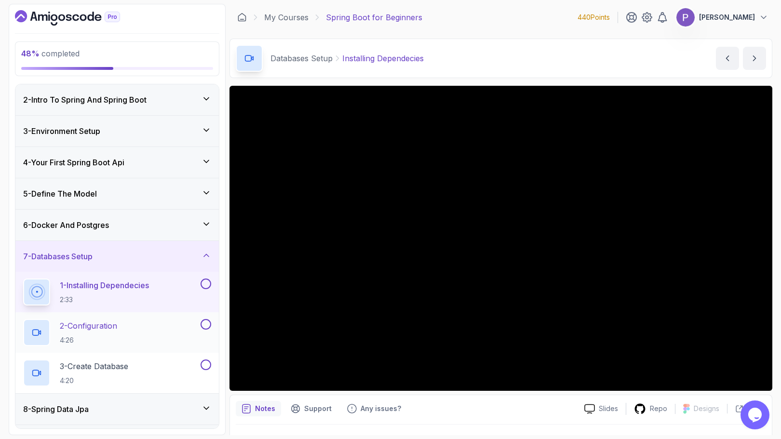
click at [125, 321] on div "2 - Configuration 4:26" at bounding box center [110, 332] width 175 height 27
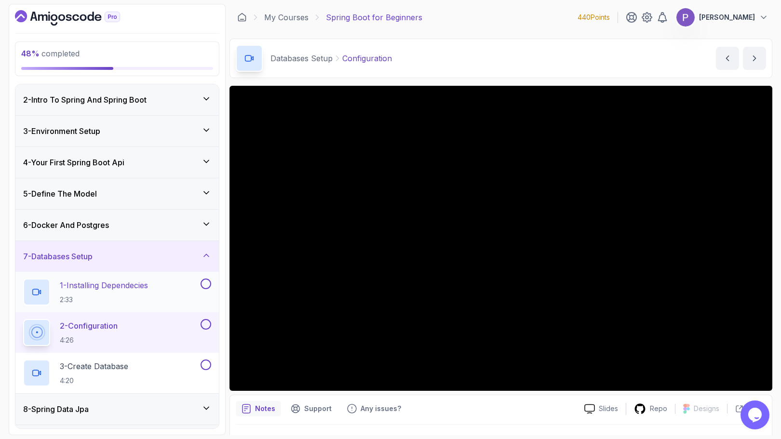
click at [210, 282] on button at bounding box center [206, 284] width 11 height 11
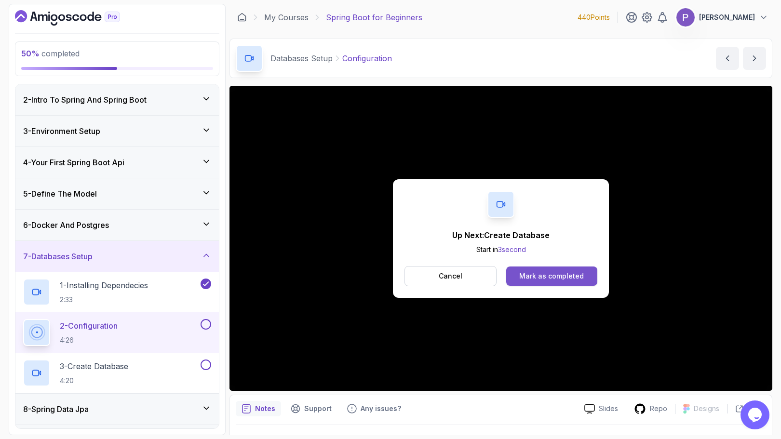
click at [559, 283] on button "Mark as completed" at bounding box center [551, 276] width 91 height 19
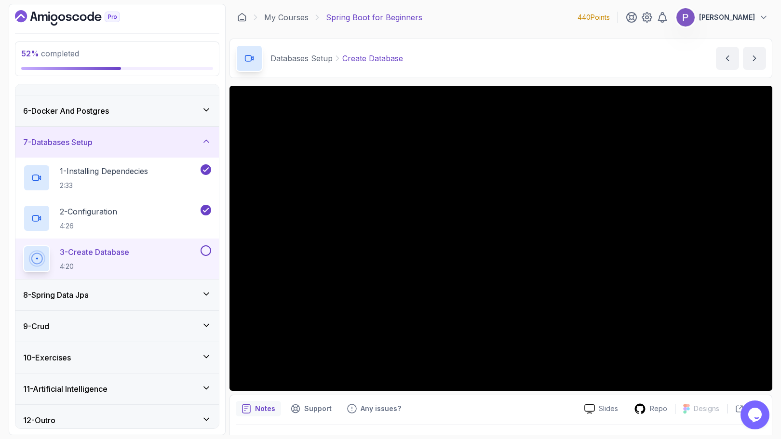
scroll to position [152, 0]
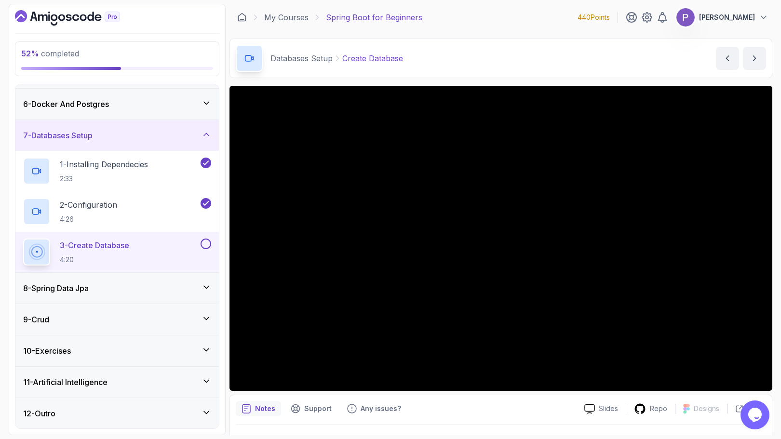
click at [207, 284] on icon at bounding box center [206, 287] width 10 height 10
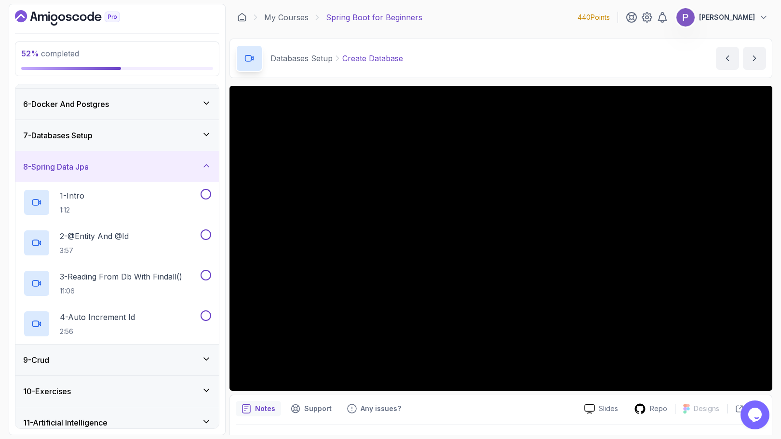
click at [209, 170] on div "8 - Spring Data Jpa" at bounding box center [117, 167] width 188 height 12
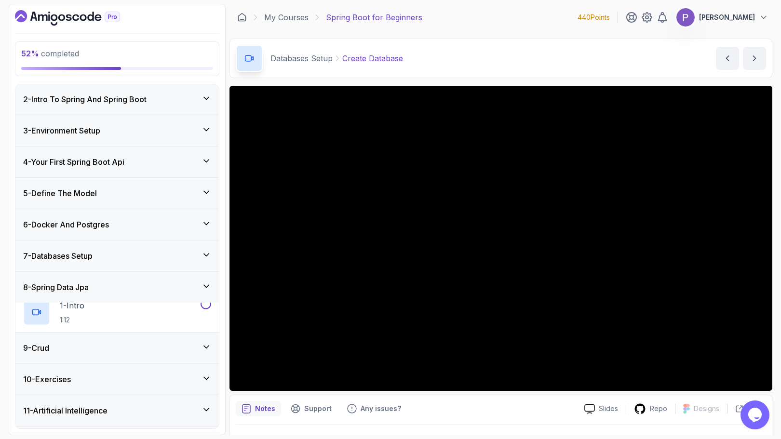
scroll to position [31, 0]
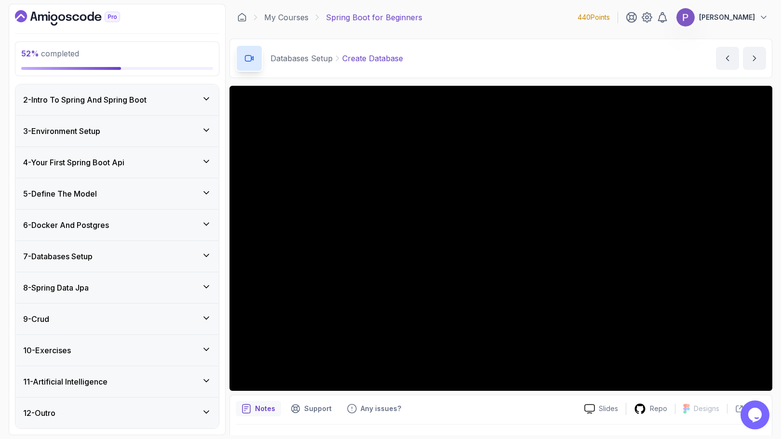
click at [209, 319] on icon at bounding box center [206, 318] width 10 height 10
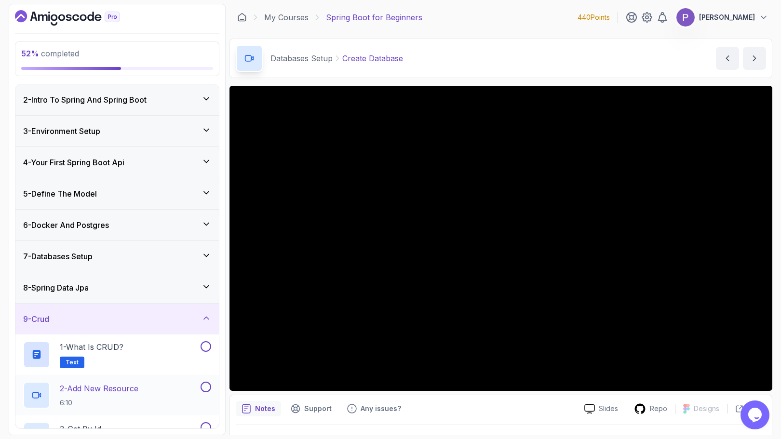
scroll to position [152, 0]
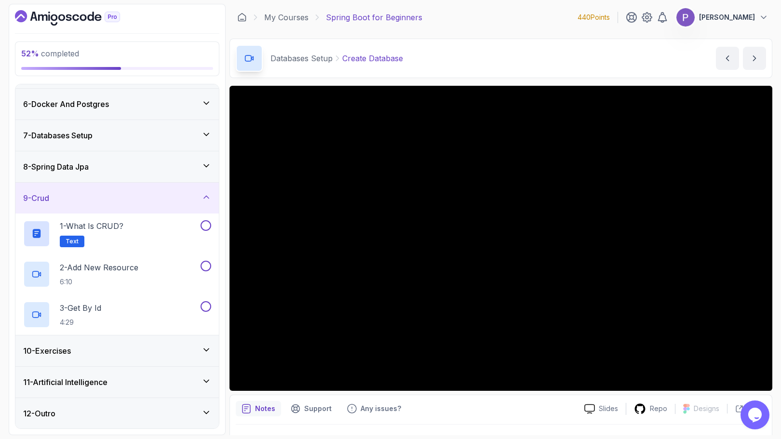
click at [200, 345] on div "10 - Exercises" at bounding box center [117, 351] width 188 height 12
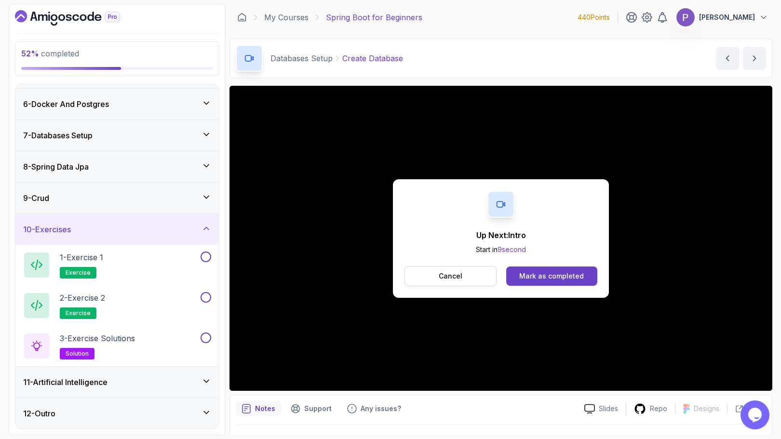
click at [195, 381] on div "11 - Artificial Intelligence" at bounding box center [117, 382] width 188 height 12
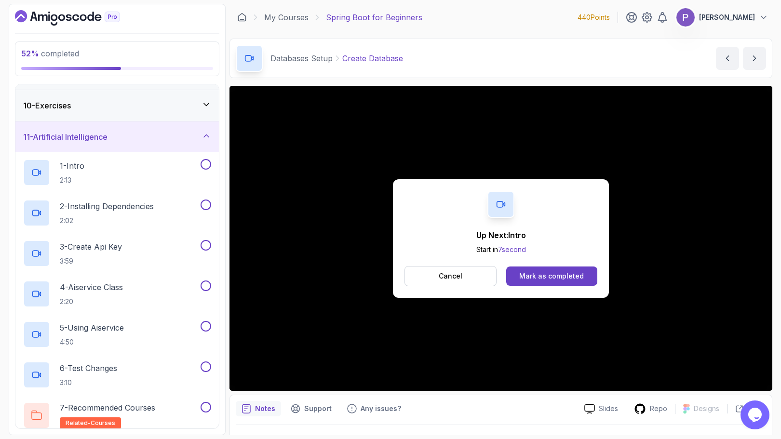
scroll to position [314, 0]
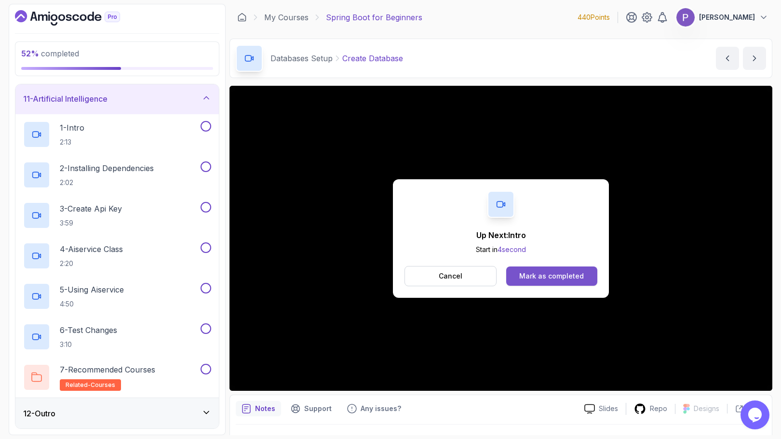
click at [519, 275] on button "Mark as completed" at bounding box center [551, 276] width 91 height 19
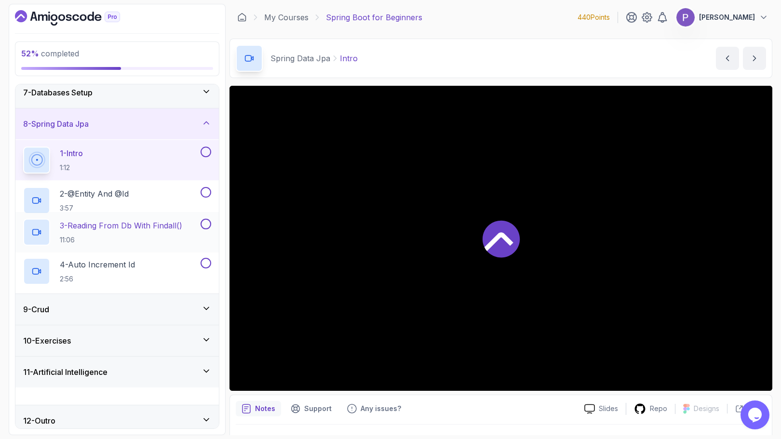
scroll to position [193, 0]
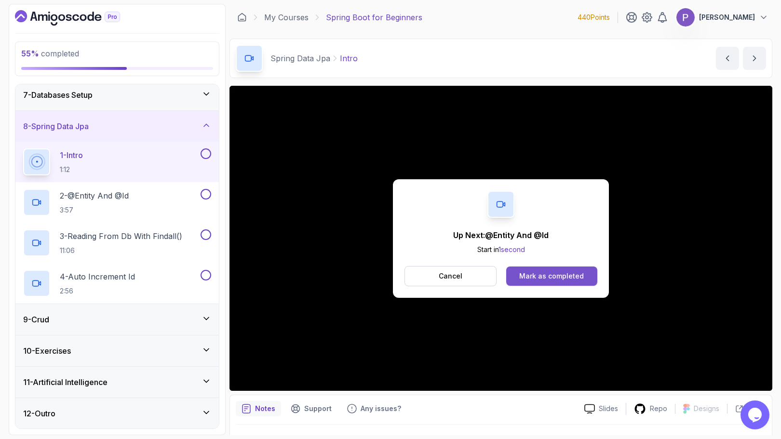
click at [556, 279] on div "Mark as completed" at bounding box center [551, 276] width 65 height 10
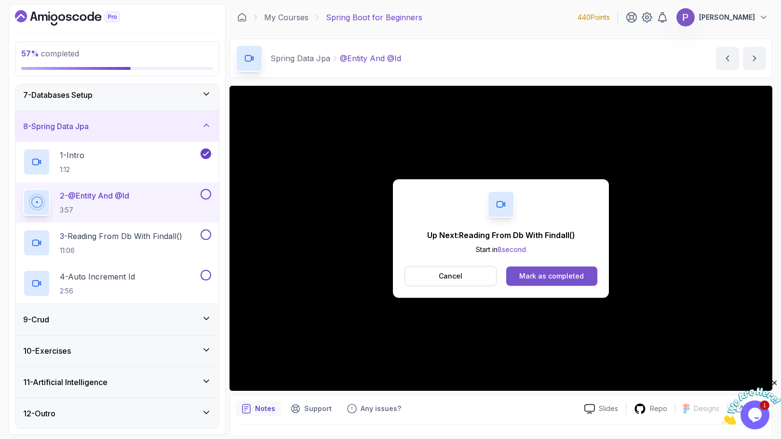
click at [577, 271] on div "Mark as completed" at bounding box center [551, 276] width 65 height 10
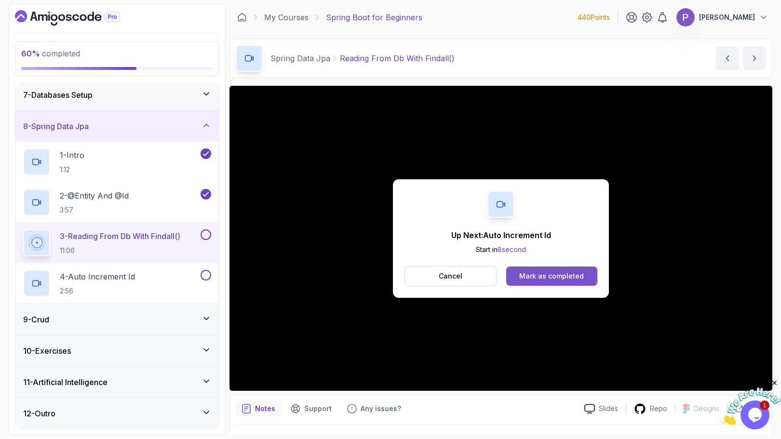
click at [558, 273] on div "Mark as completed" at bounding box center [551, 276] width 65 height 10
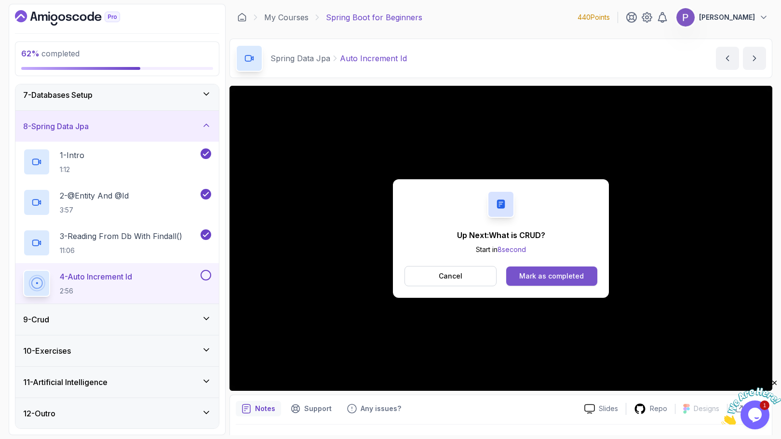
click at [574, 276] on div "Mark as completed" at bounding box center [551, 276] width 65 height 10
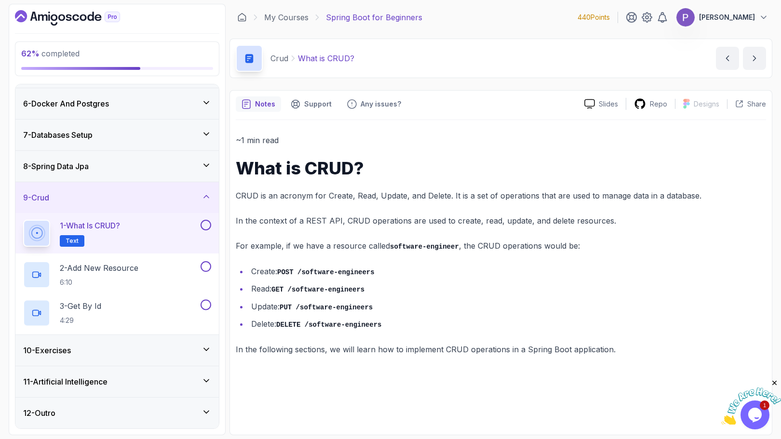
scroll to position [152, 0]
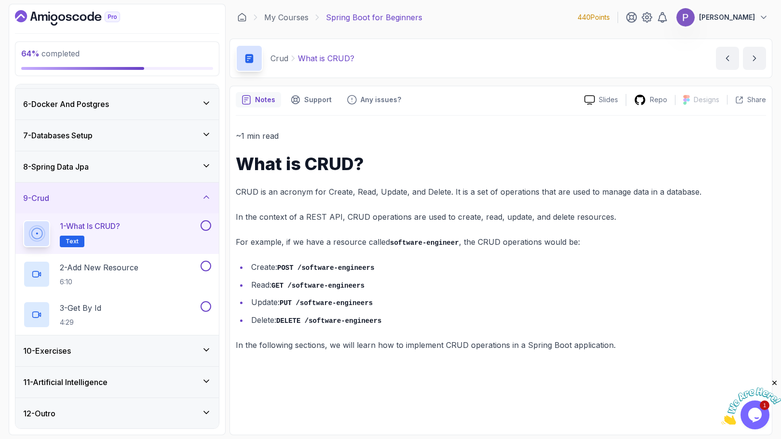
click at [208, 225] on button at bounding box center [206, 225] width 11 height 11
click at [171, 270] on div "2 - Add New Resource 6:10" at bounding box center [110, 274] width 175 height 27
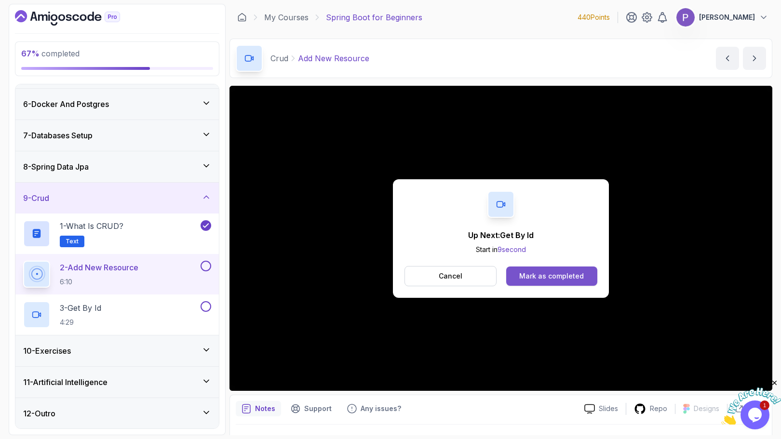
click at [549, 273] on div "Mark as completed" at bounding box center [551, 276] width 65 height 10
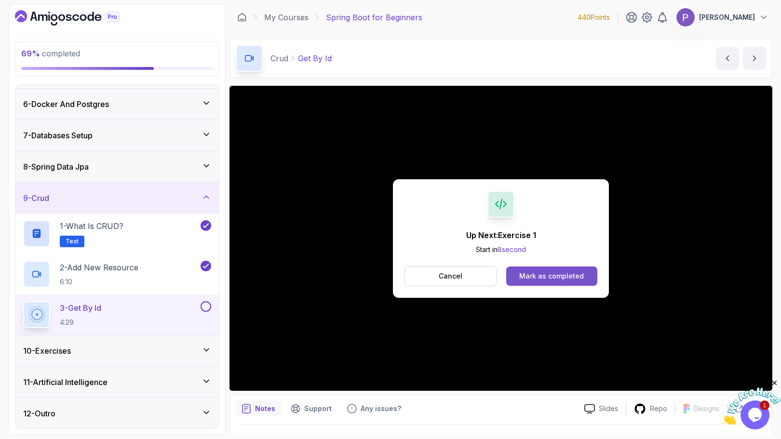
click at [552, 273] on div "Mark as completed" at bounding box center [551, 276] width 65 height 10
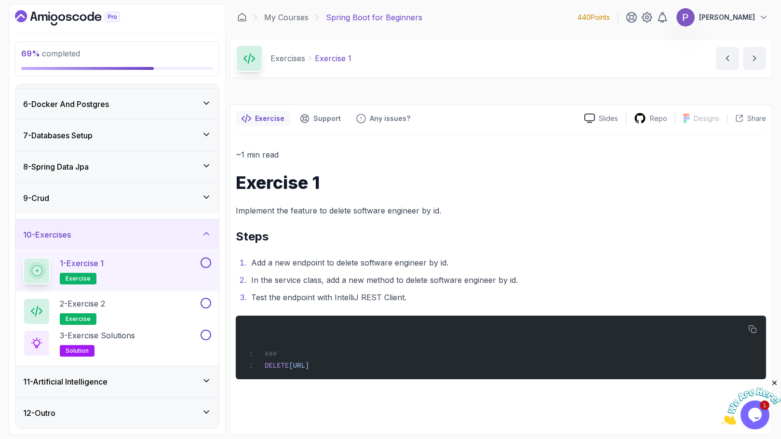
scroll to position [152, 0]
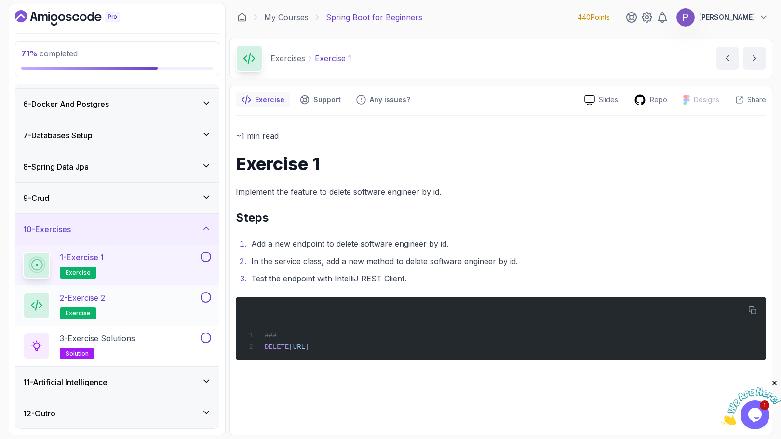
click at [174, 299] on div "2 - Exercise 2 exercise" at bounding box center [110, 305] width 175 height 27
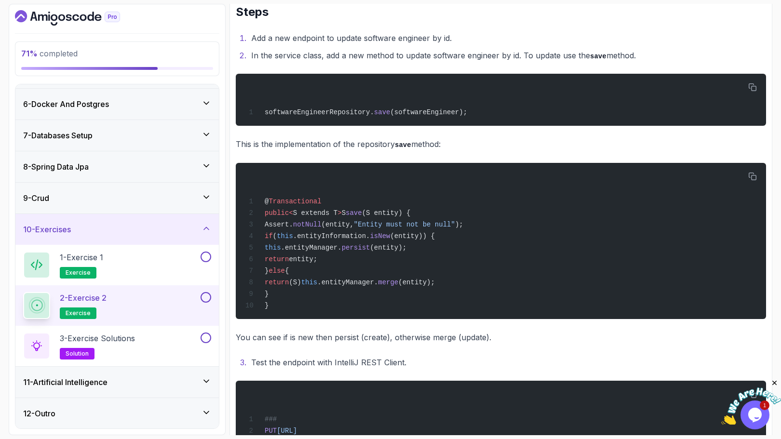
scroll to position [210, 0]
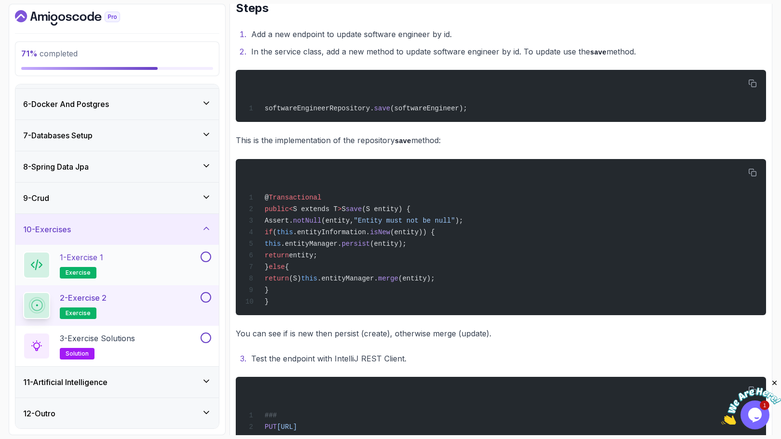
click at [157, 257] on div "1 - Exercise 1 exercise" at bounding box center [110, 265] width 175 height 27
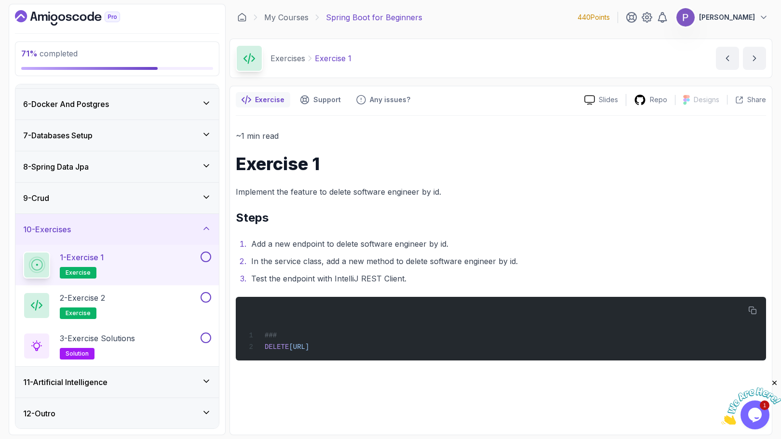
click at [208, 257] on button at bounding box center [206, 257] width 11 height 11
click at [202, 295] on button at bounding box center [206, 297] width 11 height 11
click at [163, 306] on div "2 - Exercise 2 exercise" at bounding box center [110, 305] width 175 height 27
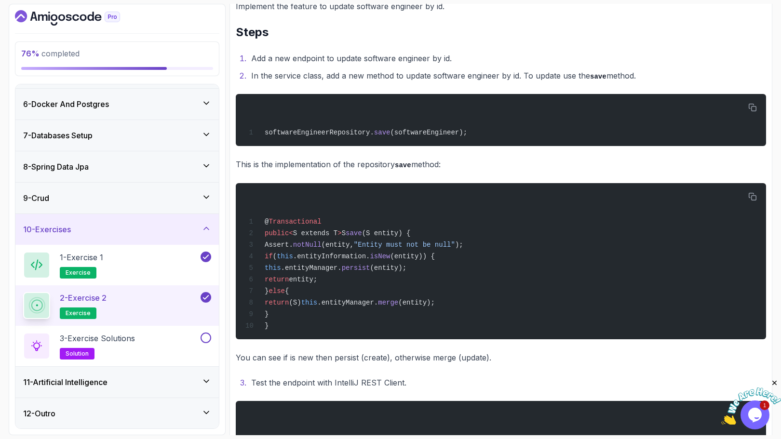
scroll to position [308, 0]
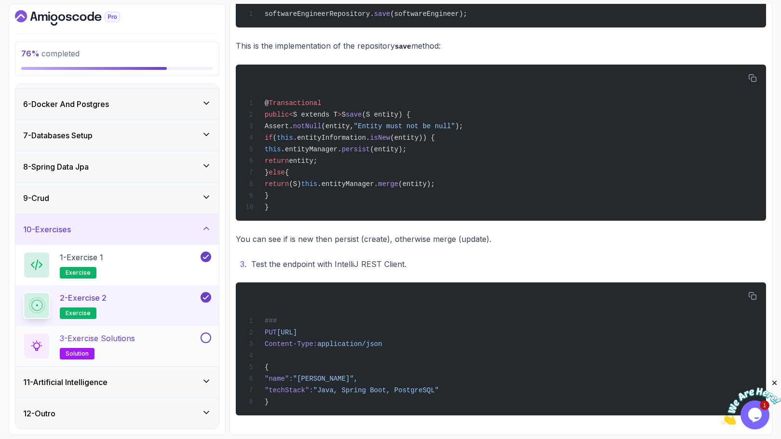
click at [113, 344] on h2 "3 - Exercise Solutions solution" at bounding box center [97, 346] width 75 height 27
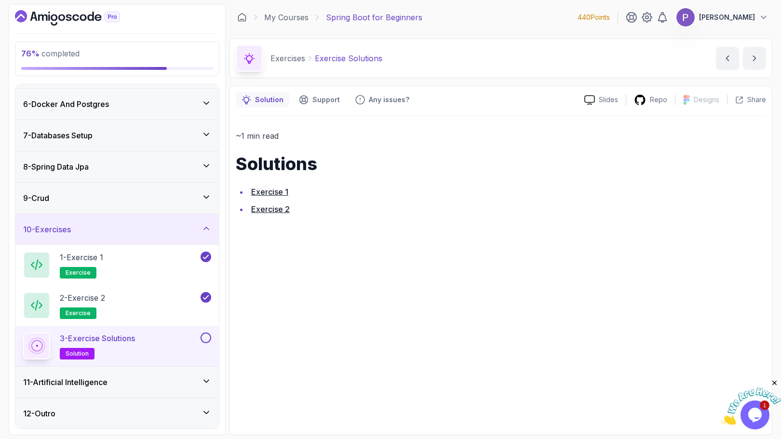
click at [261, 192] on link "Exercise 1" at bounding box center [269, 192] width 37 height 10
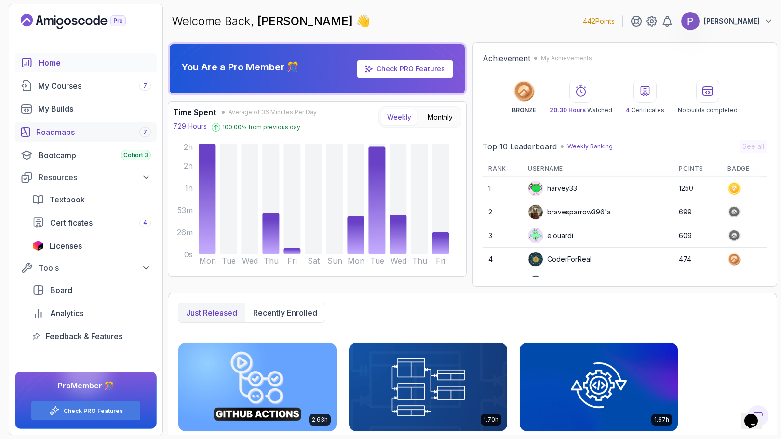
click at [87, 133] on div "Roadmaps 7" at bounding box center [93, 132] width 115 height 12
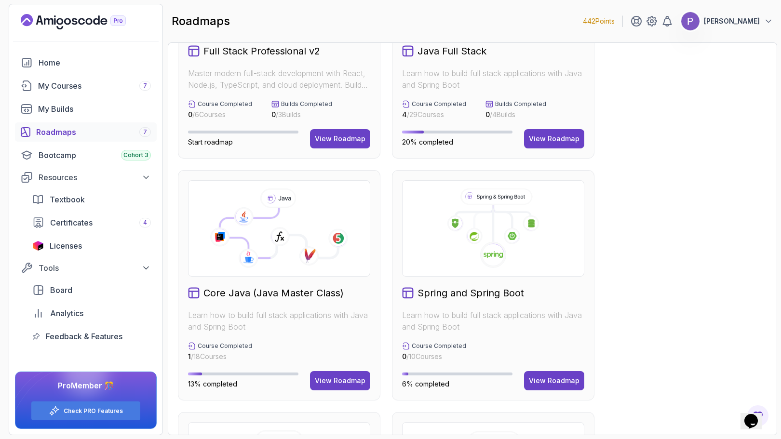
scroll to position [8, 0]
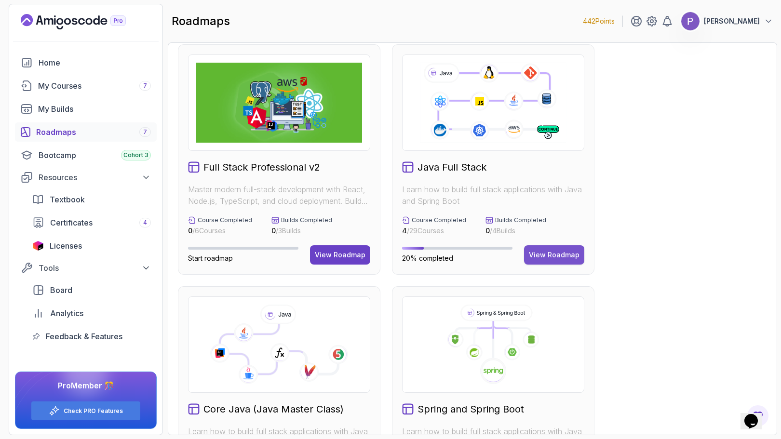
click at [546, 248] on button "View Roadmap" at bounding box center [554, 254] width 60 height 19
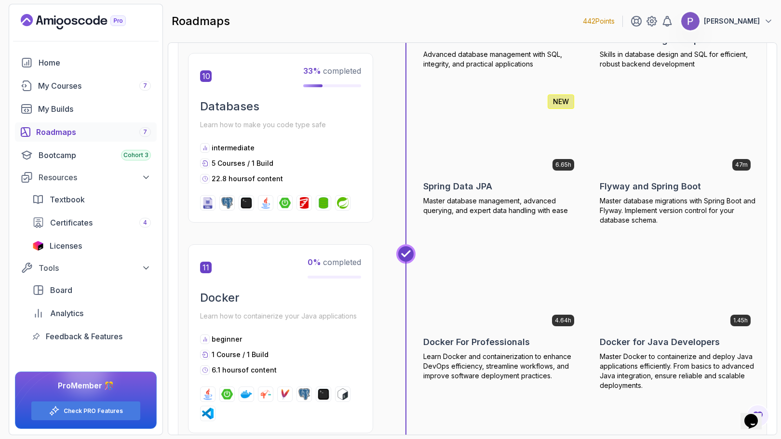
scroll to position [2441, 0]
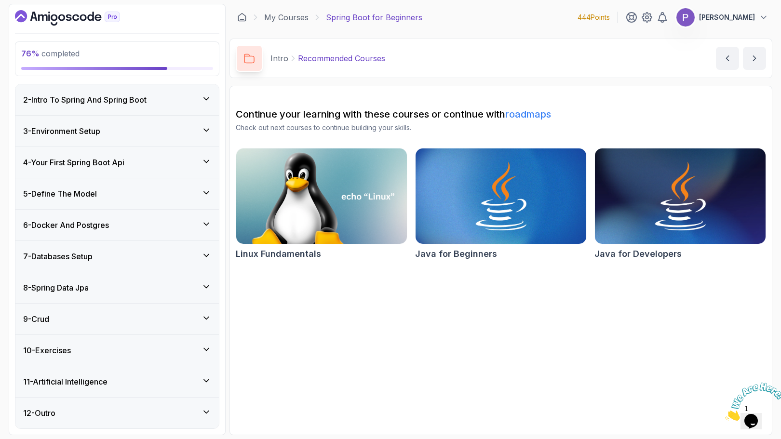
click at [189, 319] on div "9 - Crud" at bounding box center [117, 319] width 188 height 12
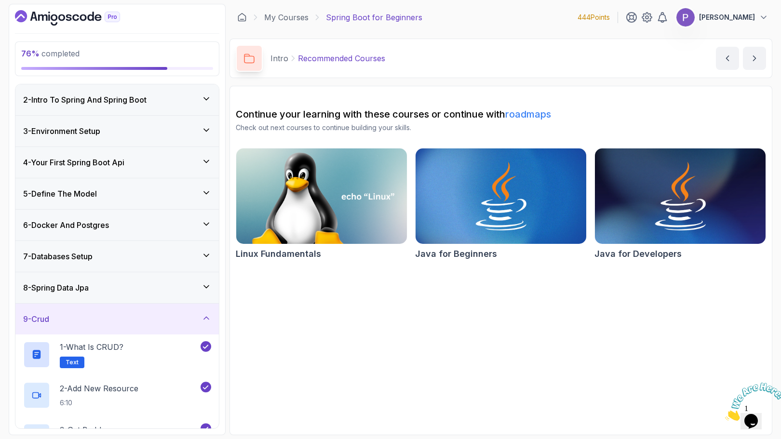
scroll to position [31, 0]
click at [190, 322] on div "9 - Crud" at bounding box center [117, 319] width 188 height 12
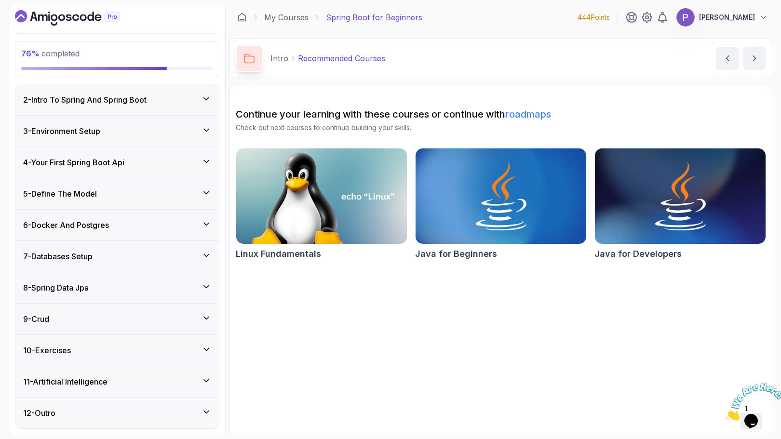
click at [195, 351] on div "10 - Exercises" at bounding box center [117, 351] width 188 height 12
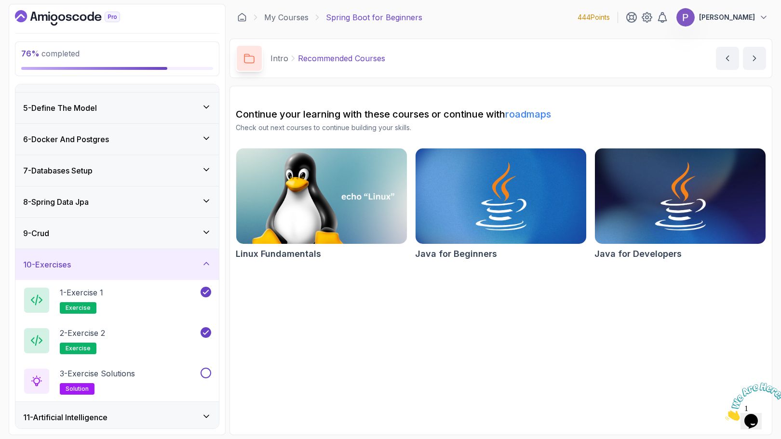
scroll to position [152, 0]
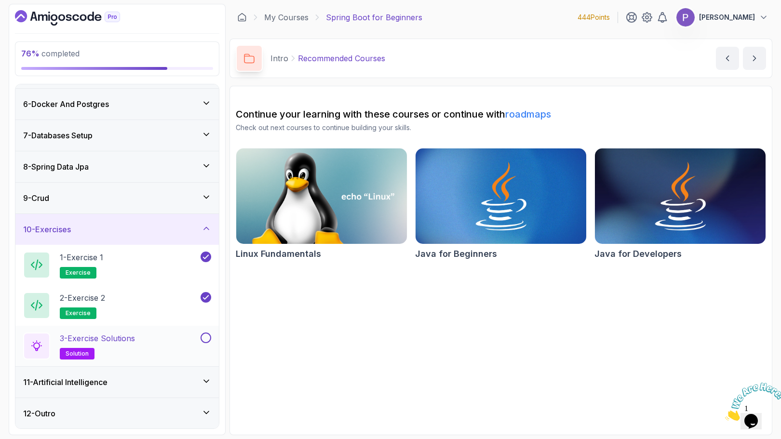
click at [207, 333] on button at bounding box center [206, 338] width 11 height 11
click at [196, 384] on div "11 - Artificial Intelligence" at bounding box center [117, 382] width 188 height 12
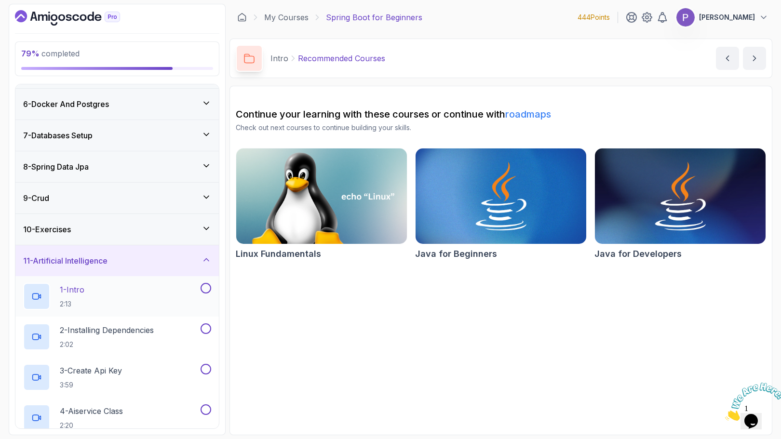
click at [141, 298] on div "1 - Intro 2:13" at bounding box center [110, 296] width 175 height 27
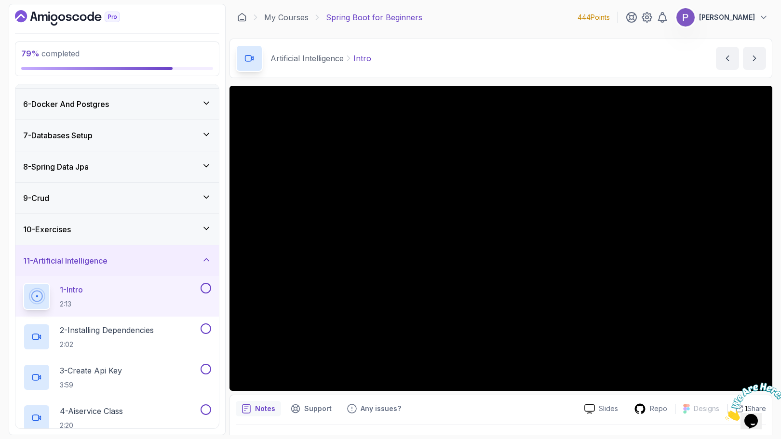
click at [735, 383] on div at bounding box center [751, 402] width 52 height 38
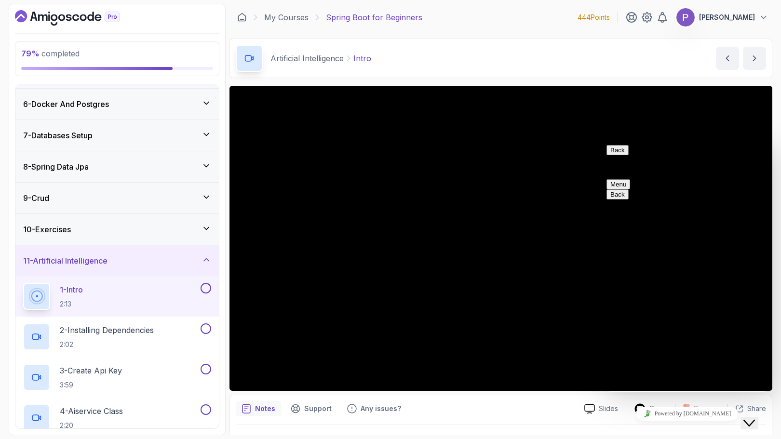
click at [749, 417] on div "Close Chat This icon closes the chat window." at bounding box center [749, 423] width 12 height 12
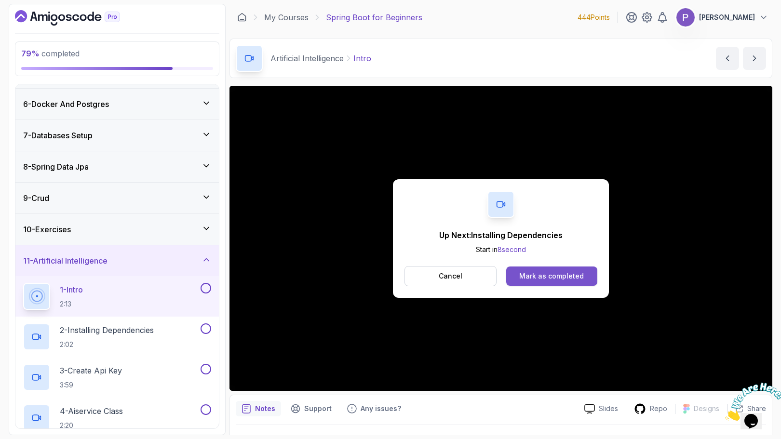
click at [541, 274] on div "Mark as completed" at bounding box center [551, 276] width 65 height 10
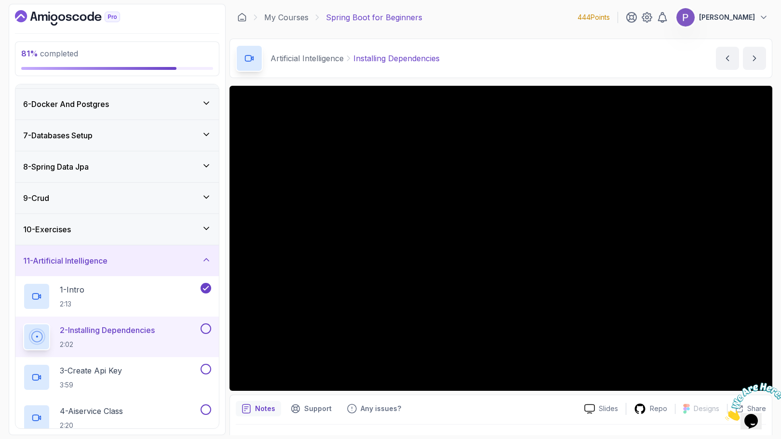
click at [736, 383] on div at bounding box center [751, 402] width 52 height 38
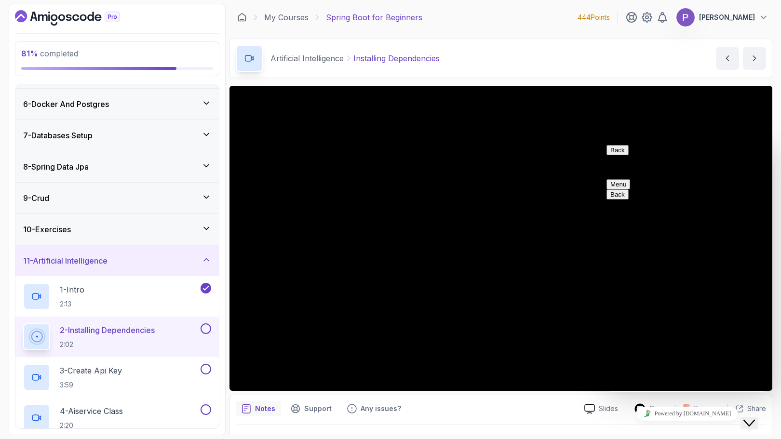
click at [753, 417] on icon "Close Chat This icon closes the chat window." at bounding box center [749, 423] width 12 height 12
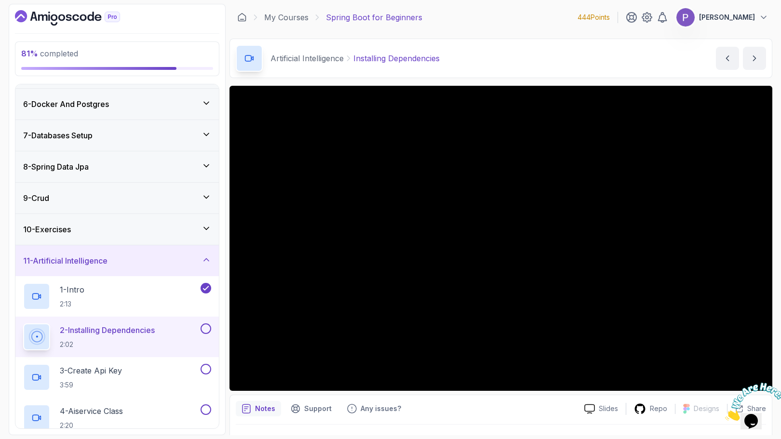
click at [725, 414] on icon "Close" at bounding box center [725, 418] width 0 height 8
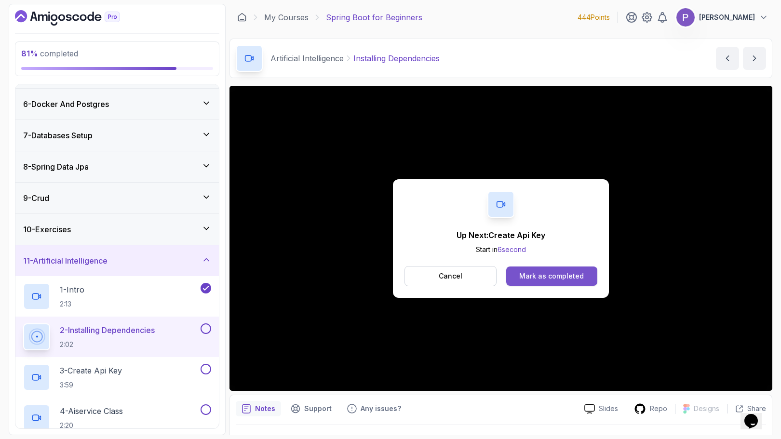
click at [533, 268] on button "Mark as completed" at bounding box center [551, 276] width 91 height 19
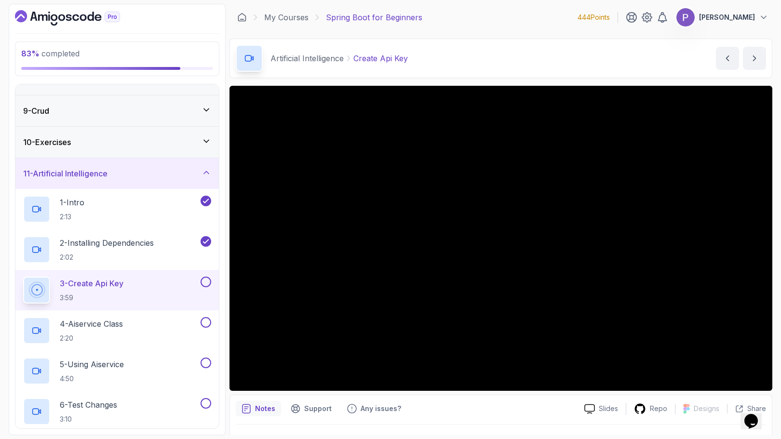
scroll to position [314, 0]
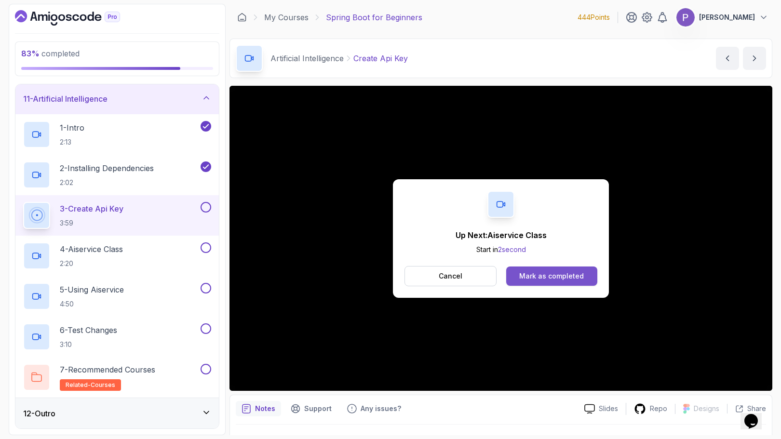
click at [558, 277] on div "Mark as completed" at bounding box center [551, 276] width 65 height 10
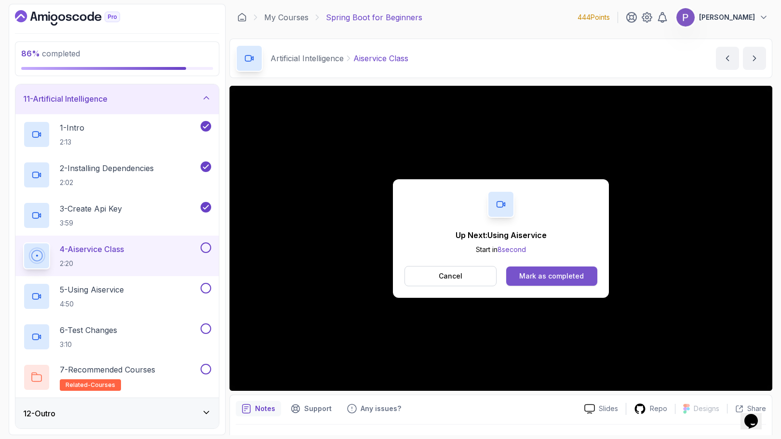
click at [536, 278] on div "Mark as completed" at bounding box center [551, 276] width 65 height 10
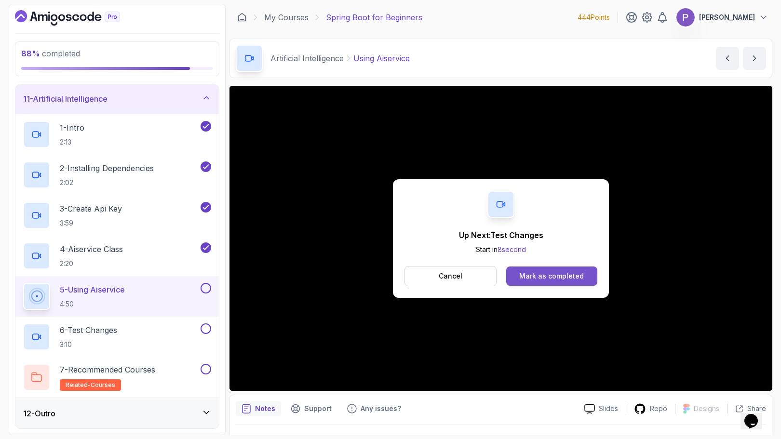
click at [533, 276] on div "Mark as completed" at bounding box center [551, 276] width 65 height 10
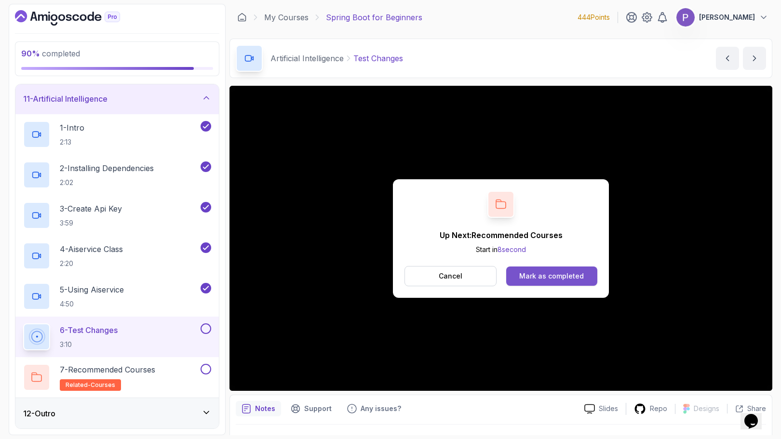
click at [565, 275] on div "Mark as completed" at bounding box center [551, 276] width 65 height 10
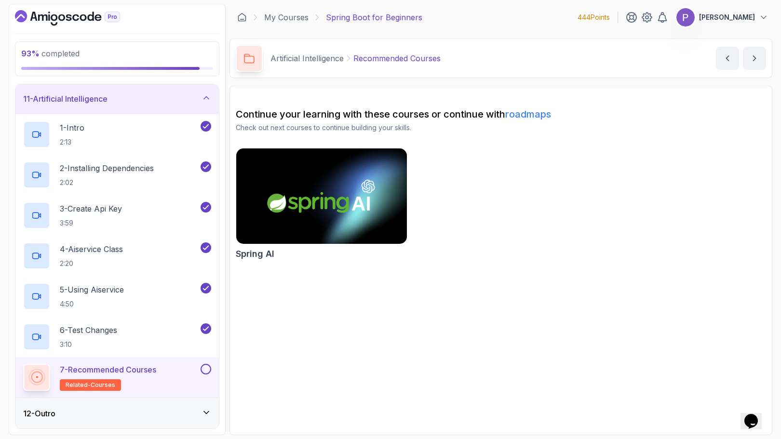
click at [203, 371] on button at bounding box center [206, 369] width 11 height 11
click at [207, 409] on icon at bounding box center [206, 413] width 10 height 10
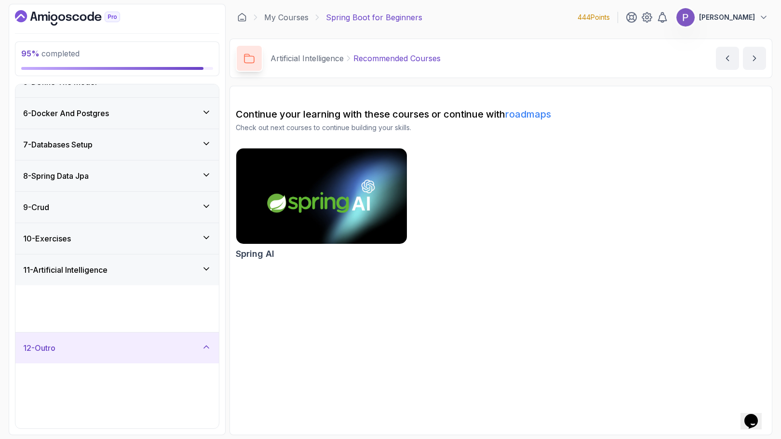
scroll to position [112, 0]
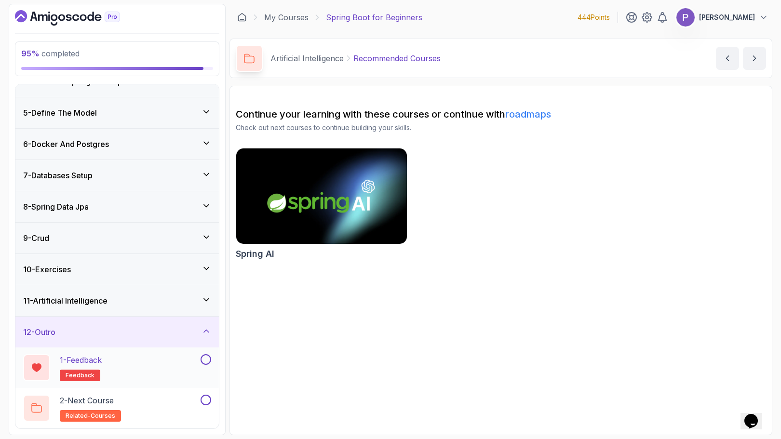
click at [144, 371] on div "1 - Feedback feedback" at bounding box center [110, 367] width 175 height 27
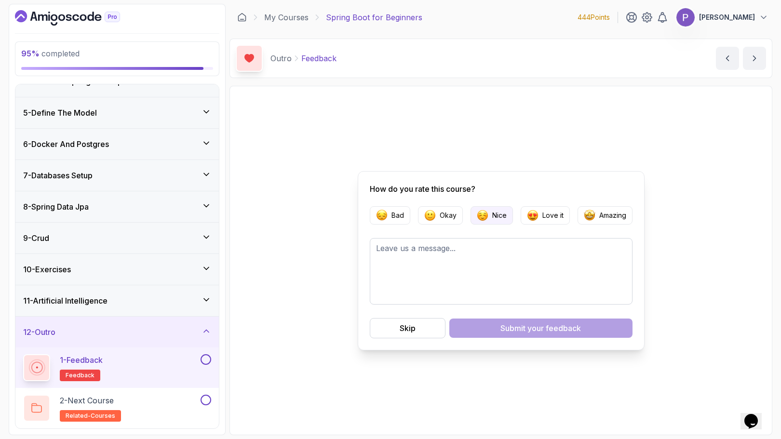
click at [500, 218] on p "Nice" at bounding box center [499, 216] width 14 height 10
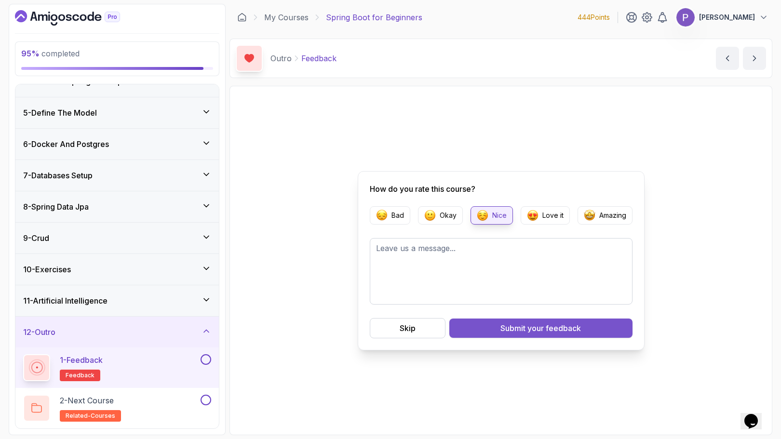
click at [500, 328] on div "Submit your feedback" at bounding box center [540, 328] width 80 height 12
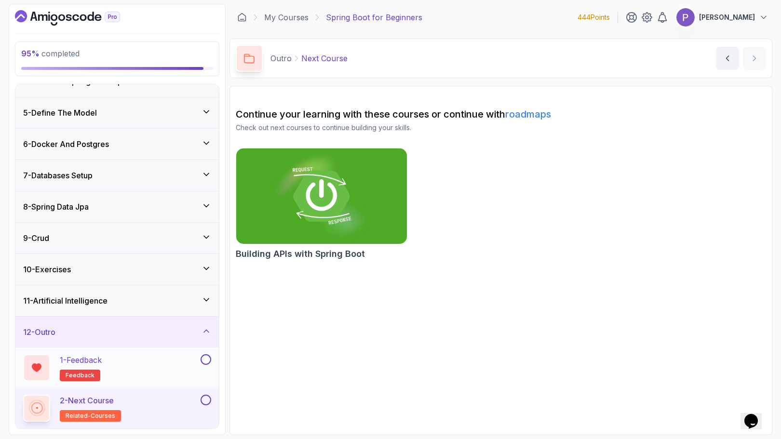
click at [206, 356] on button at bounding box center [206, 359] width 11 height 11
click at [207, 399] on button at bounding box center [206, 400] width 11 height 11
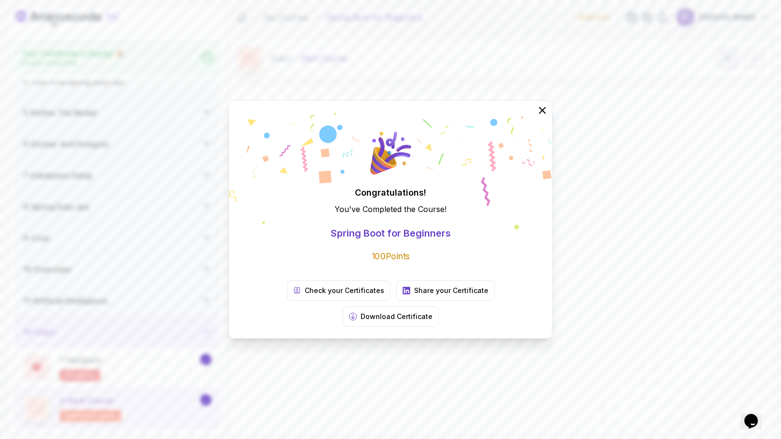
scroll to position [109, 0]
click at [414, 295] on p "Share your Certificate" at bounding box center [451, 291] width 74 height 10
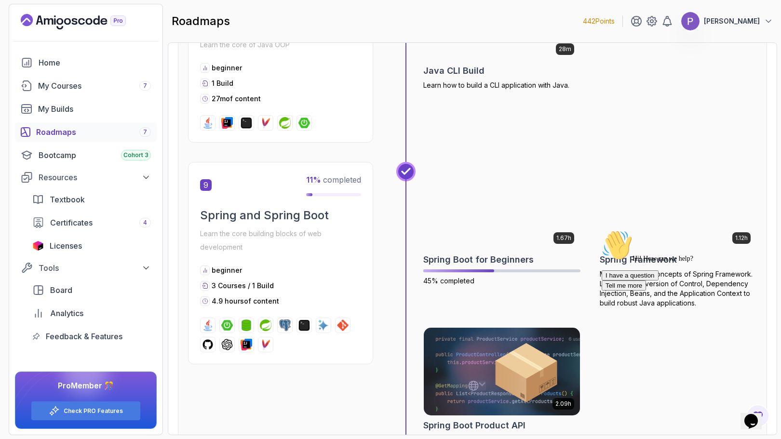
scroll to position [1709, 0]
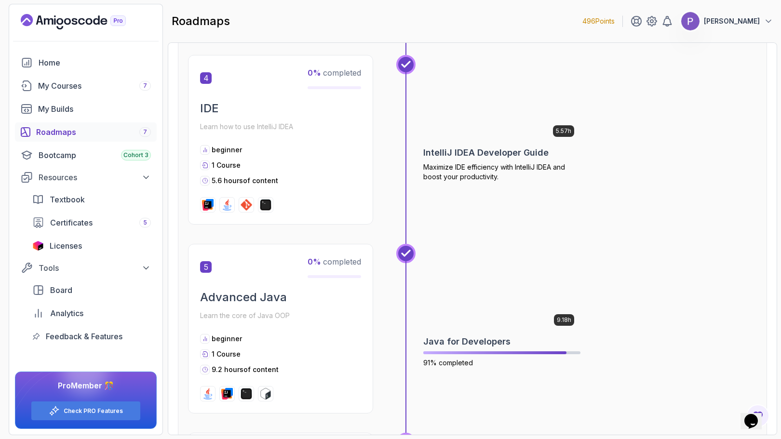
scroll to position [966, 0]
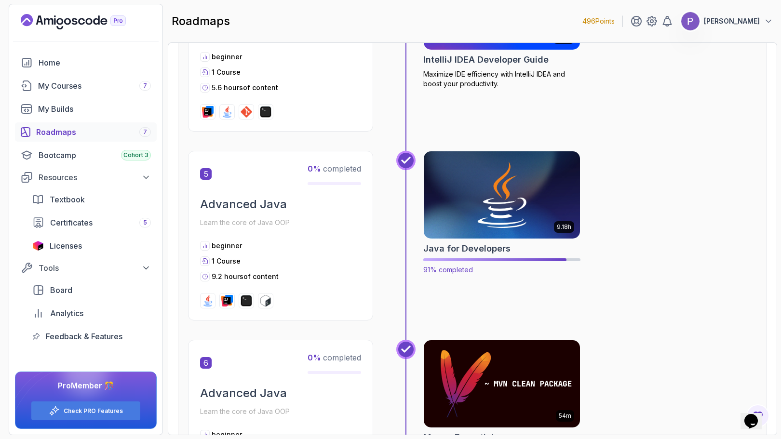
click at [466, 195] on img at bounding box center [502, 195] width 164 height 92
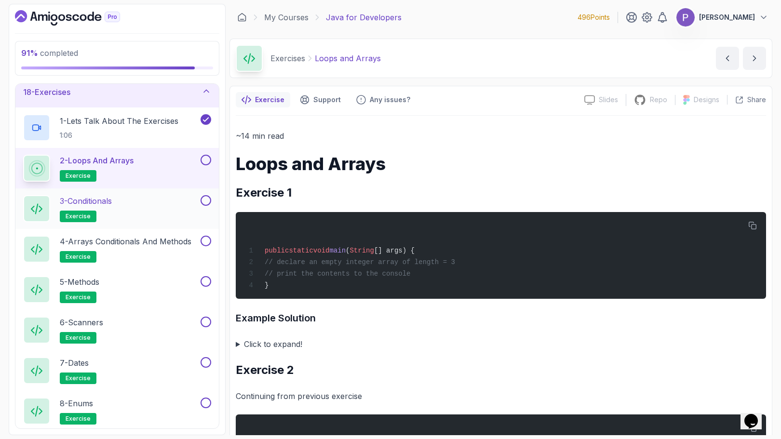
scroll to position [536, 0]
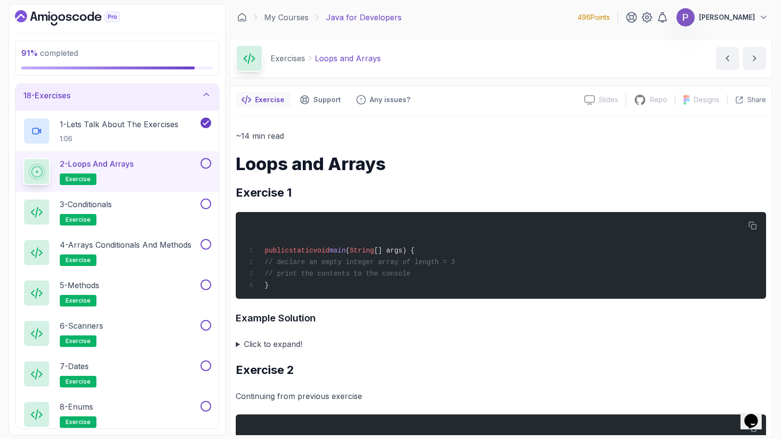
click at [205, 161] on button at bounding box center [206, 163] width 11 height 11
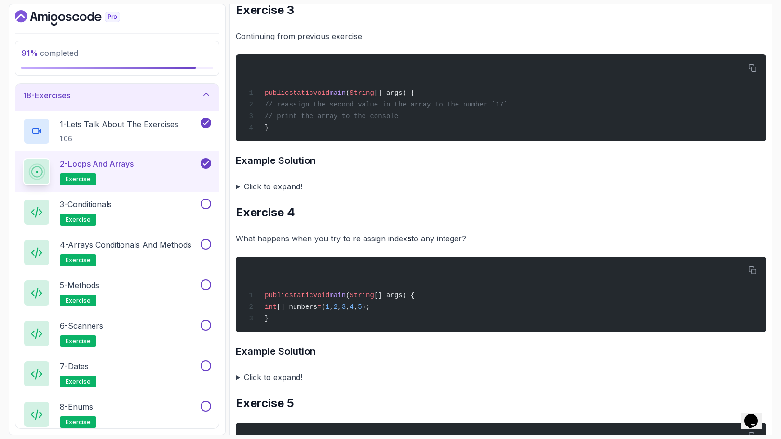
scroll to position [563, 0]
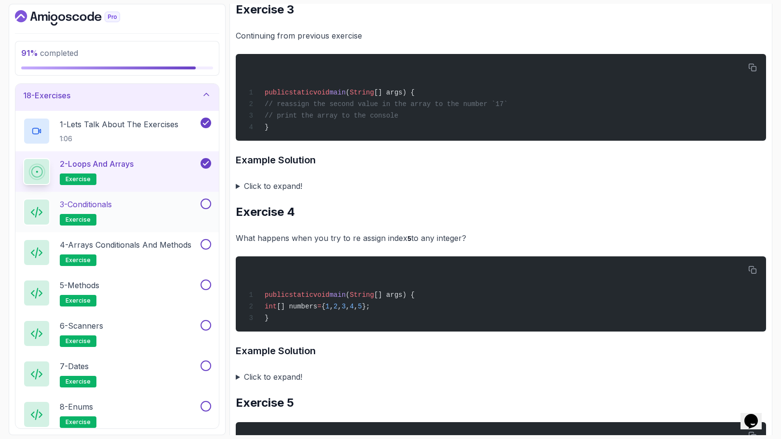
click at [208, 212] on button "3 - Conditionals exercise" at bounding box center [117, 212] width 188 height 27
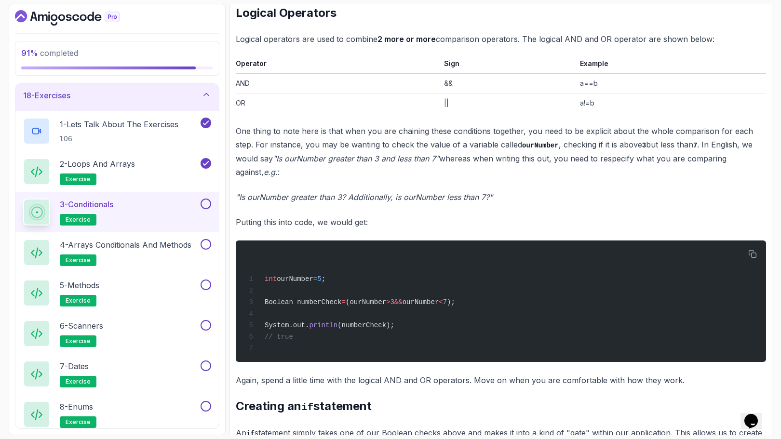
scroll to position [752, 0]
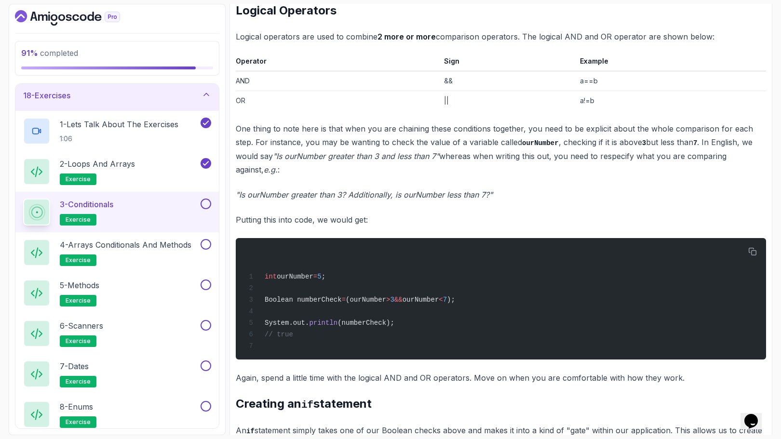
click at [208, 204] on button at bounding box center [206, 204] width 11 height 11
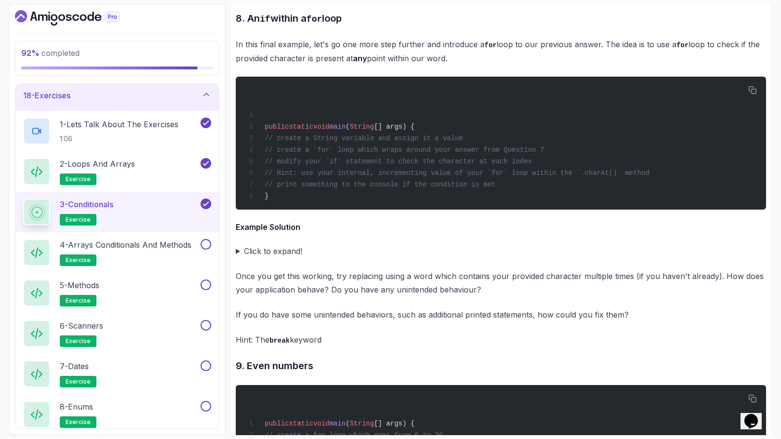
scroll to position [3588, 0]
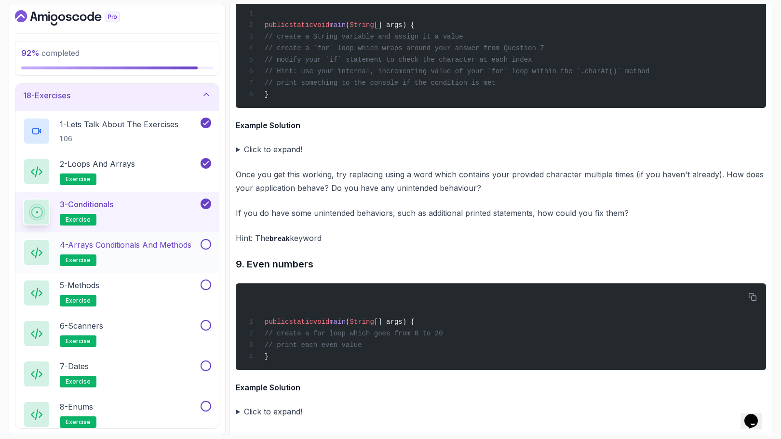
click at [212, 244] on div "4 - Arrays Conditionals and Methods exercise" at bounding box center [116, 252] width 203 height 40
click at [288, 408] on summary "Click to expand!" at bounding box center [501, 411] width 530 height 13
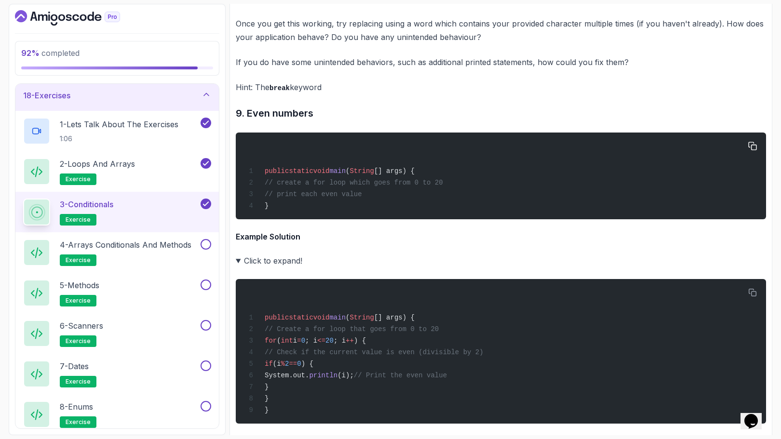
scroll to position [3758, 0]
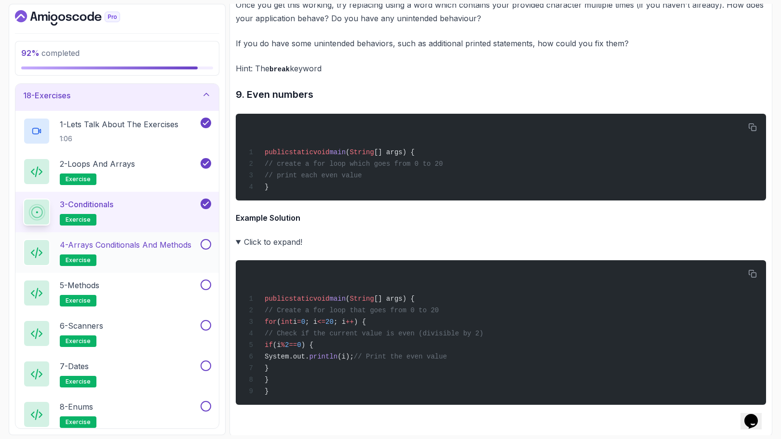
click at [209, 243] on button at bounding box center [206, 244] width 11 height 11
click at [132, 241] on p "4 - Arrays Conditionals and Methods" at bounding box center [126, 245] width 132 height 12
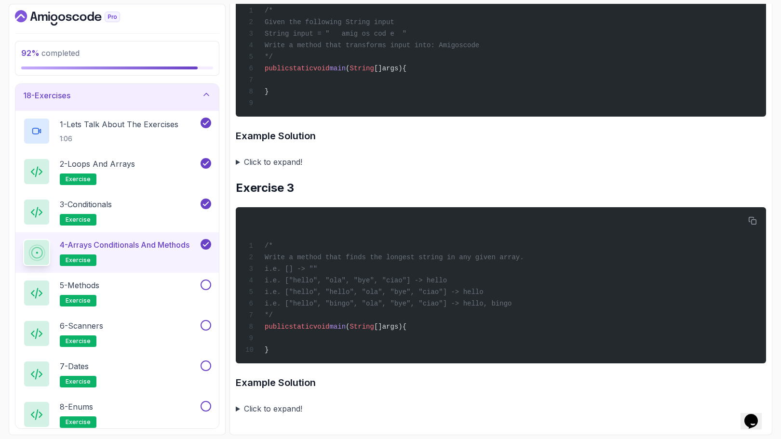
scroll to position [470, 0]
click at [375, 171] on div "~4 min read Arrays Conditionals and Methods Exercise 1 /* Write a method that r…" at bounding box center [501, 41] width 530 height 750
click at [282, 407] on summary "Click to expand!" at bounding box center [501, 408] width 530 height 13
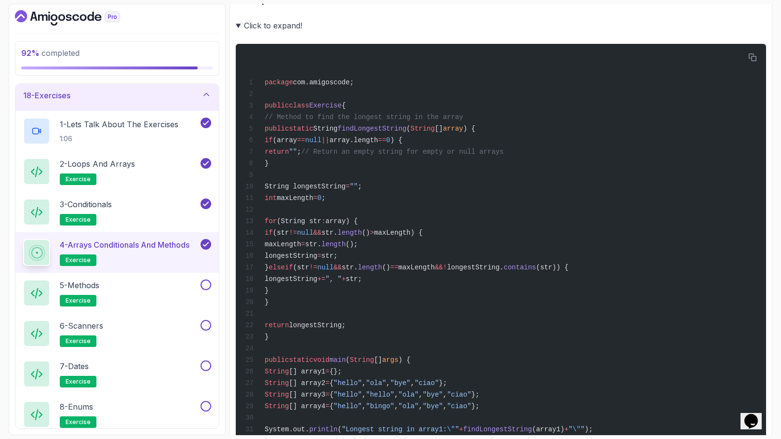
scroll to position [959, 0]
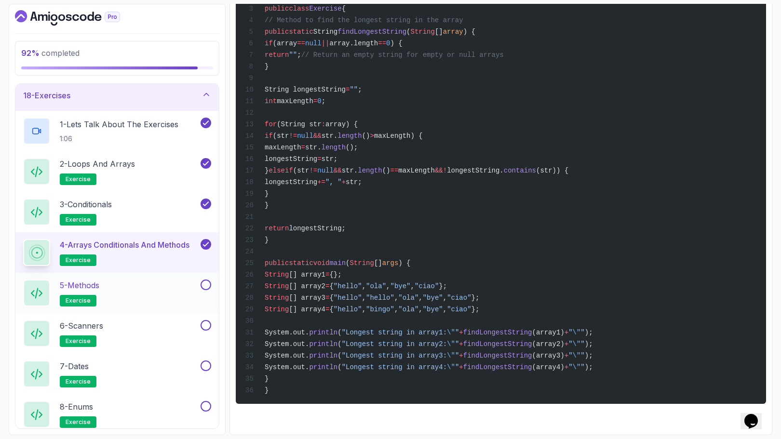
click at [139, 288] on div "5 - Methods exercise" at bounding box center [110, 293] width 175 height 27
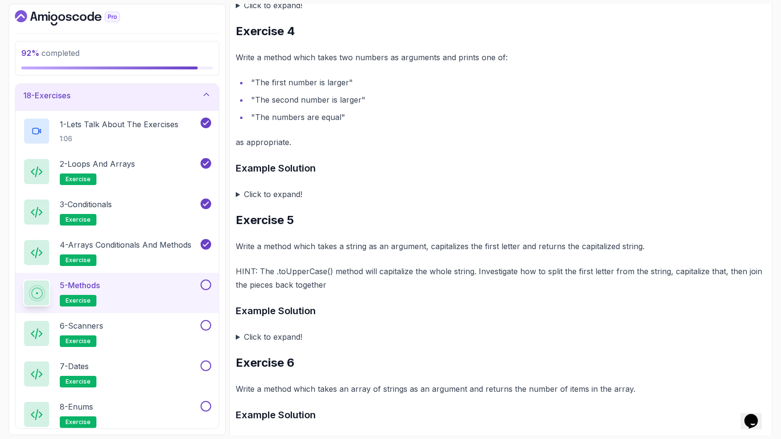
scroll to position [908, 0]
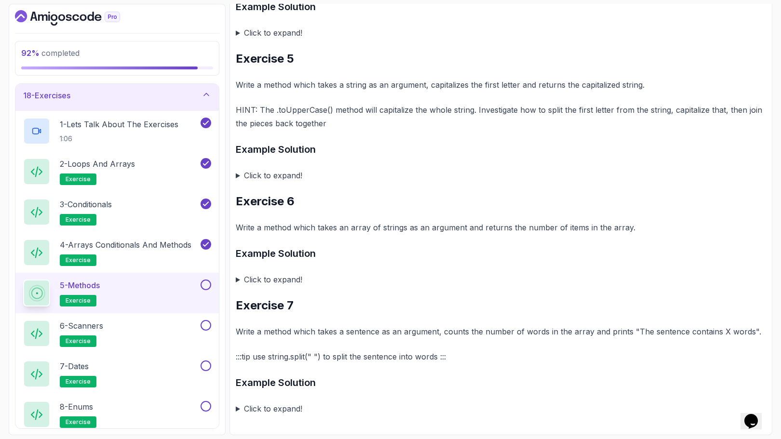
click at [206, 287] on button at bounding box center [206, 285] width 11 height 11
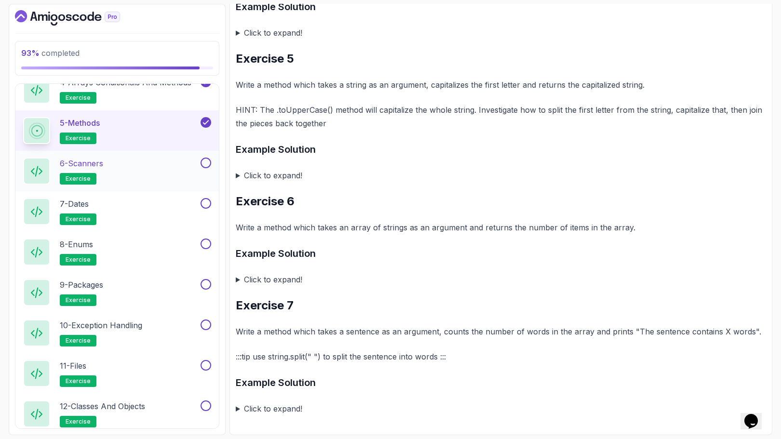
scroll to position [701, 0]
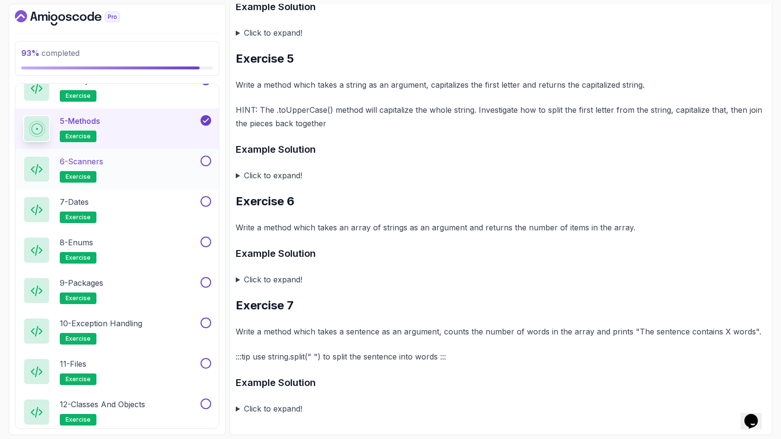
click at [165, 166] on div "6 - Scanners exercise" at bounding box center [110, 169] width 175 height 27
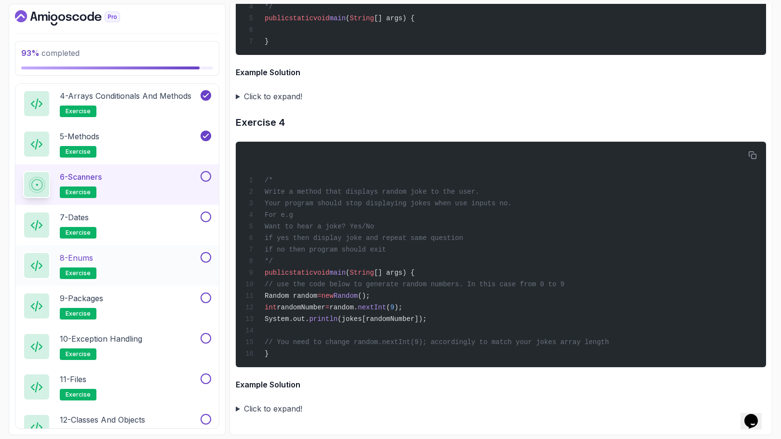
scroll to position [685, 0]
click at [205, 178] on button at bounding box center [206, 177] width 11 height 11
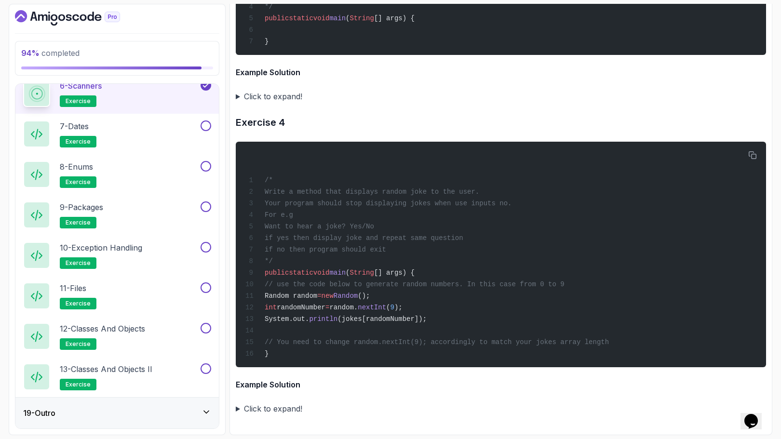
click at [206, 408] on icon at bounding box center [206, 412] width 10 height 10
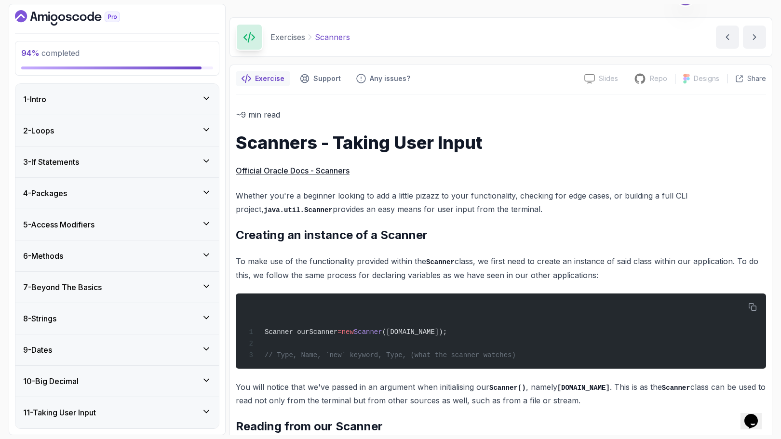
scroll to position [0, 0]
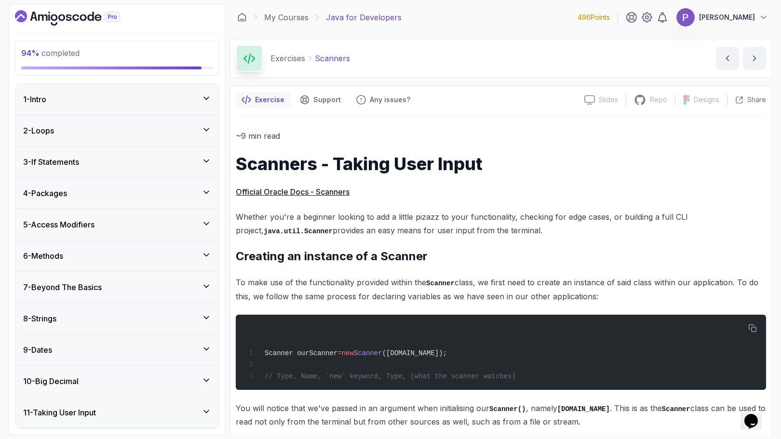
click at [73, 17] on icon "Dashboard" at bounding box center [75, 17] width 7 height 7
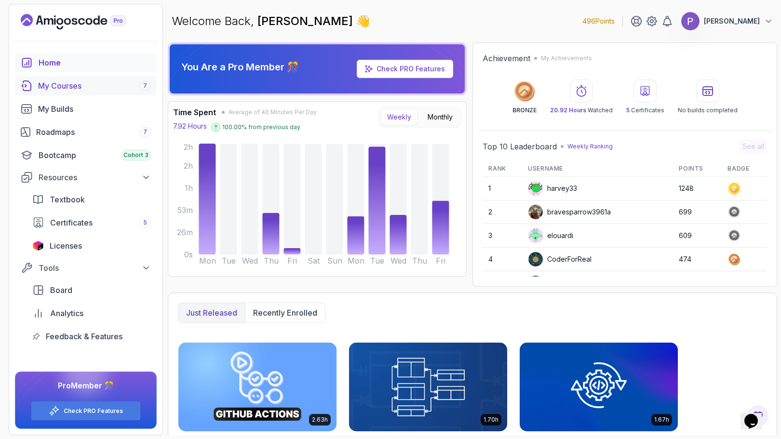
click at [95, 83] on div "My Courses 7" at bounding box center [94, 86] width 113 height 12
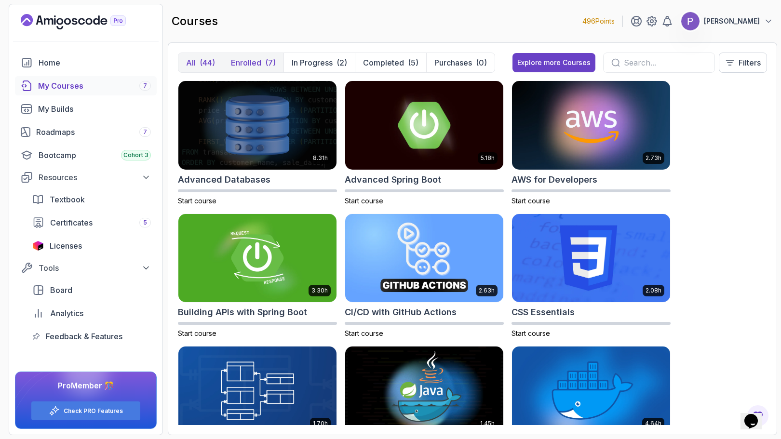
click at [261, 57] on button "Enrolled (7)" at bounding box center [253, 62] width 61 height 19
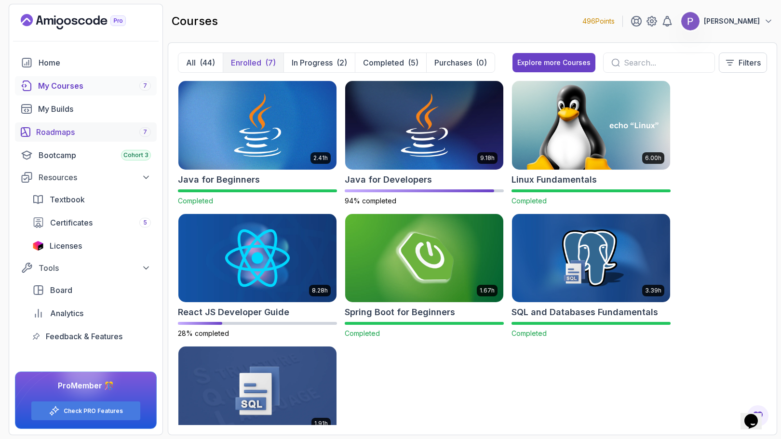
click at [77, 135] on div "Roadmaps 7" at bounding box center [93, 132] width 115 height 12
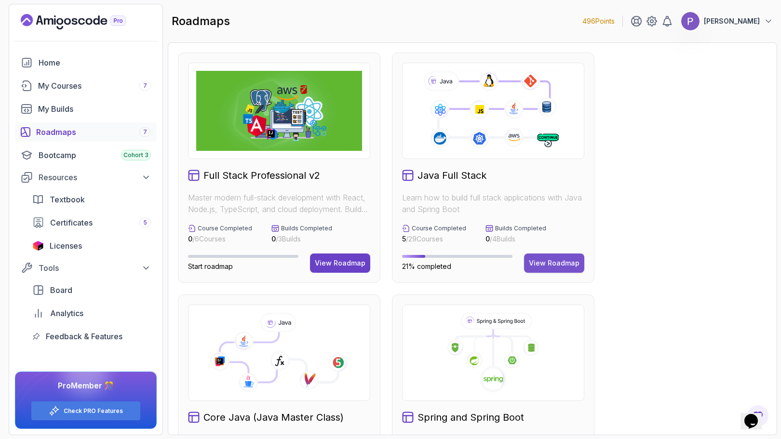
click at [573, 261] on div "View Roadmap" at bounding box center [554, 263] width 51 height 10
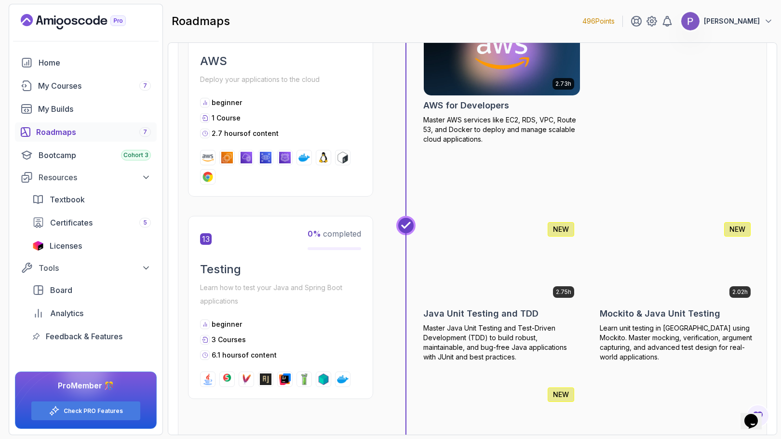
scroll to position [2823, 0]
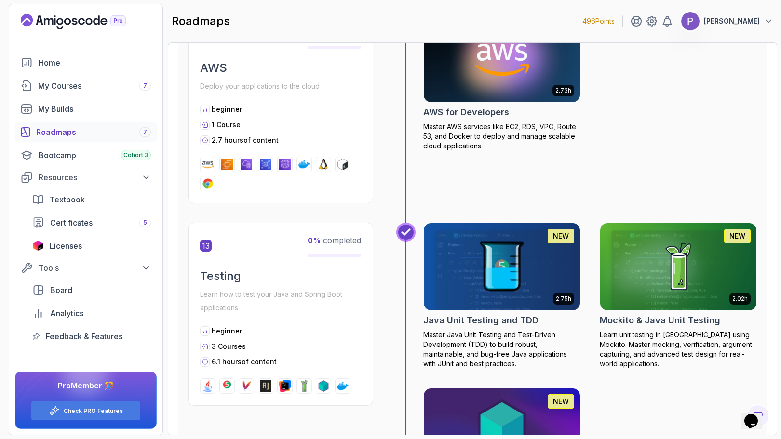
drag, startPoint x: 651, startPoint y: 258, endPoint x: 701, endPoint y: 113, distance: 153.5
click at [701, 113] on div "2.73h JUST RELEASED AWS for Developers Master AWS services like EC2, RDS, VPC, …" at bounding box center [590, 108] width 334 height 189
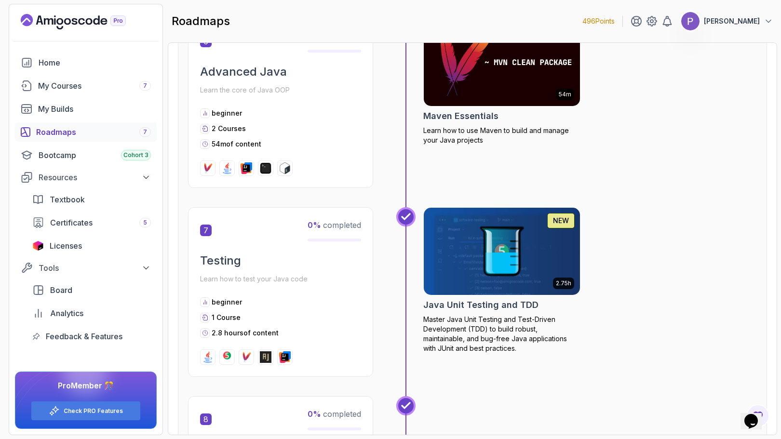
scroll to position [1110, 0]
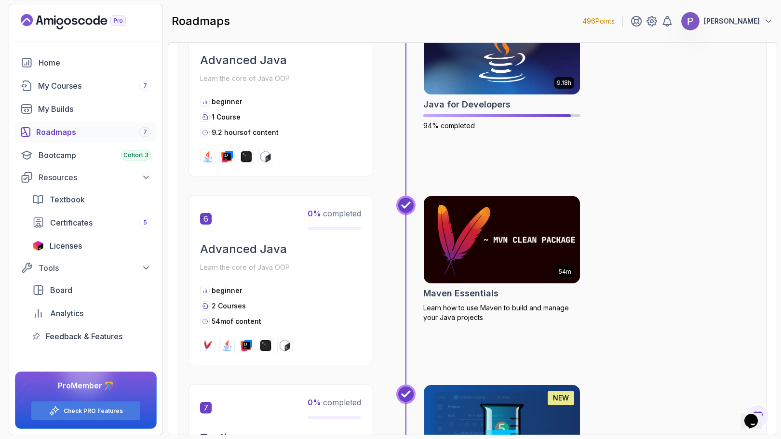
click at [549, 255] on img at bounding box center [502, 240] width 164 height 92
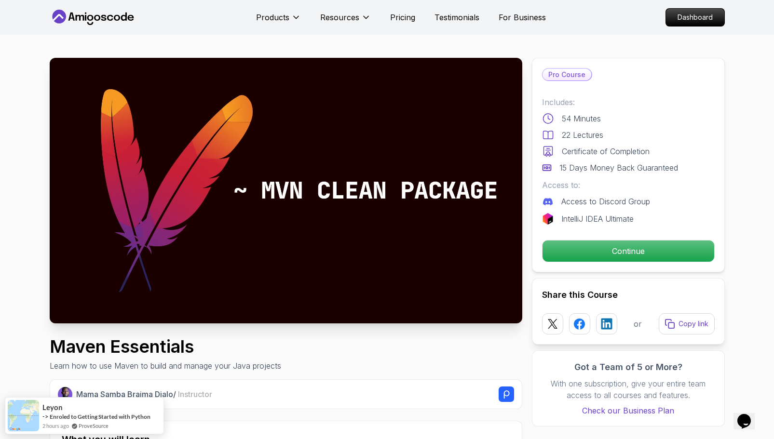
click at [549, 255] on p "Continue" at bounding box center [628, 251] width 172 height 21
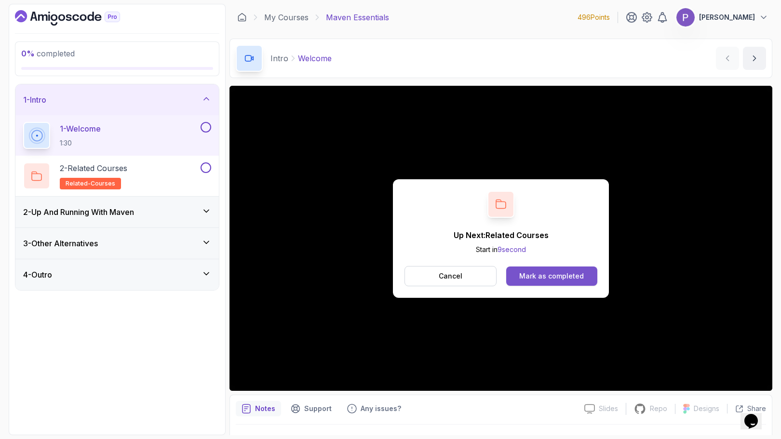
click at [554, 278] on div "Mark as completed" at bounding box center [551, 276] width 65 height 10
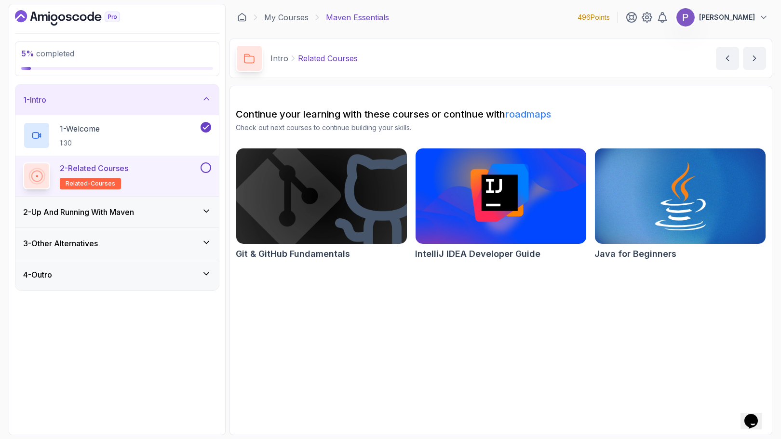
click at [173, 183] on div "2 - Related Courses related-courses" at bounding box center [110, 175] width 175 height 27
click at [207, 165] on button at bounding box center [206, 167] width 11 height 11
click at [161, 219] on div "2 - Up And Running With [PERSON_NAME]" at bounding box center [116, 212] width 203 height 31
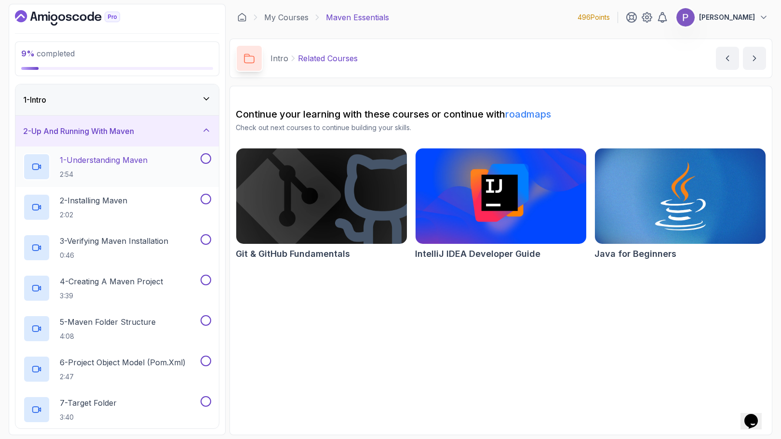
click at [147, 171] on p "2:54" at bounding box center [104, 175] width 88 height 10
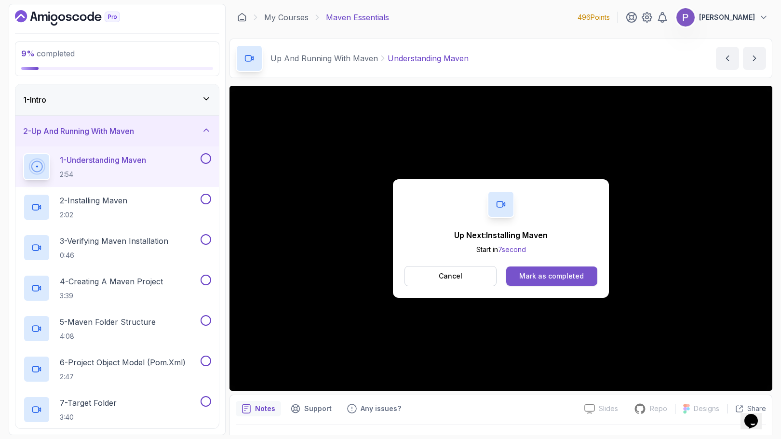
click at [545, 276] on div "Mark as completed" at bounding box center [551, 276] width 65 height 10
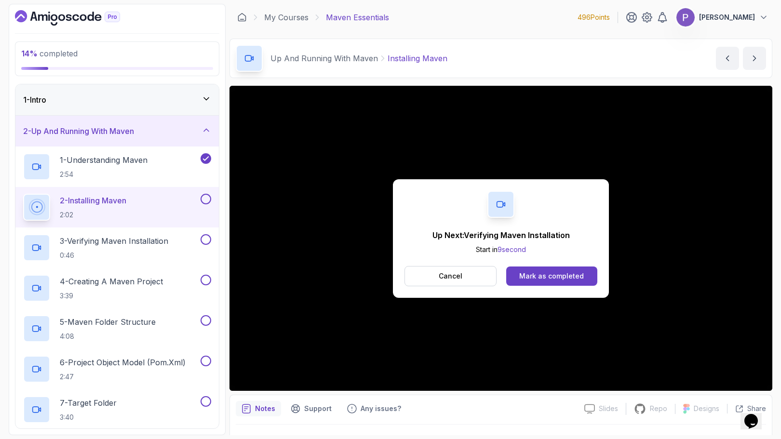
click at [545, 276] on div "Mark as completed" at bounding box center [551, 276] width 65 height 10
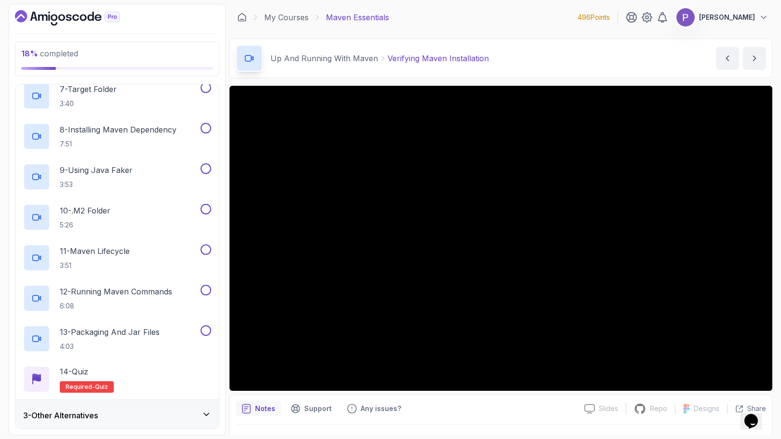
scroll to position [347, 0]
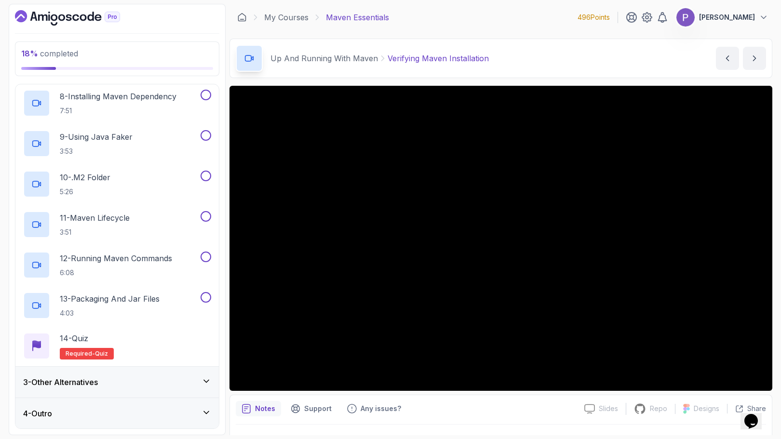
click at [190, 382] on div "3 - Other Alternatives" at bounding box center [117, 382] width 188 height 12
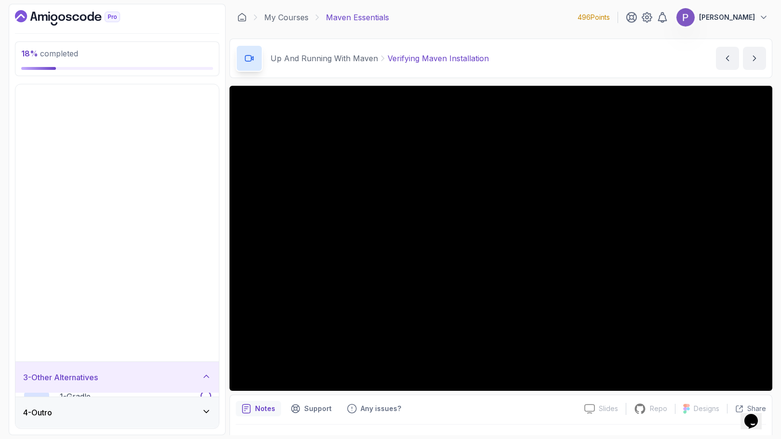
scroll to position [0, 0]
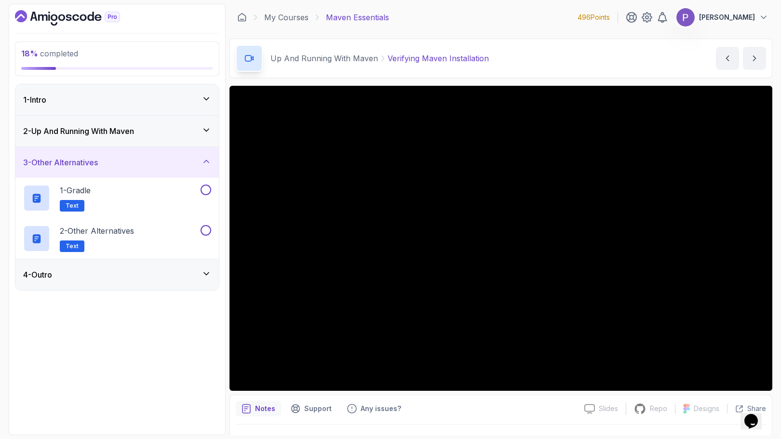
click at [182, 159] on div "3 - Other Alternatives" at bounding box center [117, 163] width 188 height 12
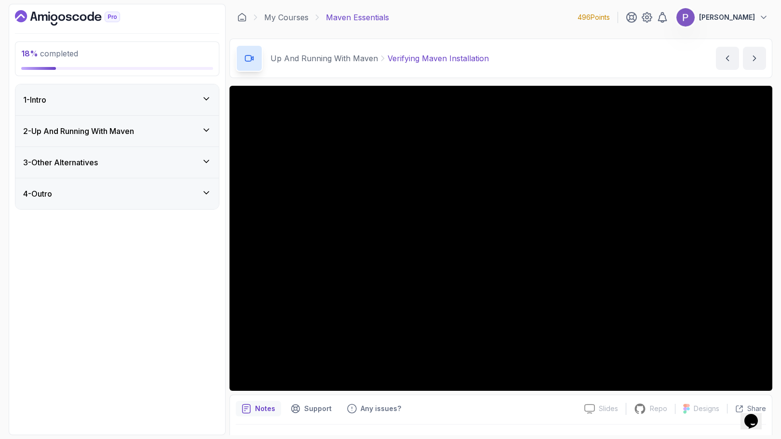
click at [186, 122] on div "2 - Up And Running With [PERSON_NAME]" at bounding box center [116, 131] width 203 height 31
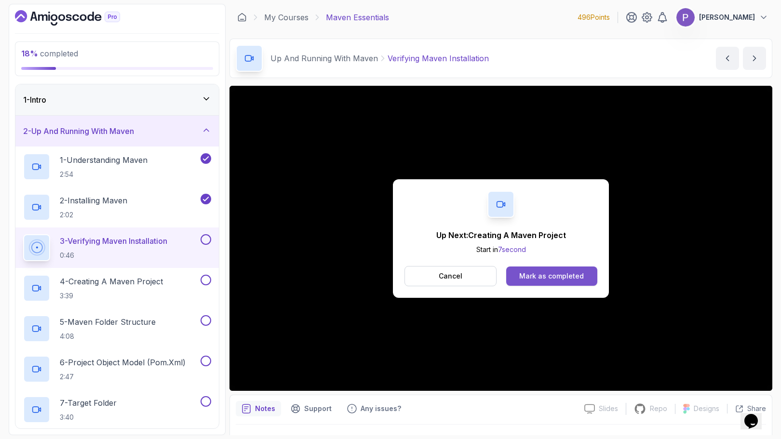
click at [535, 279] on div "Mark as completed" at bounding box center [551, 276] width 65 height 10
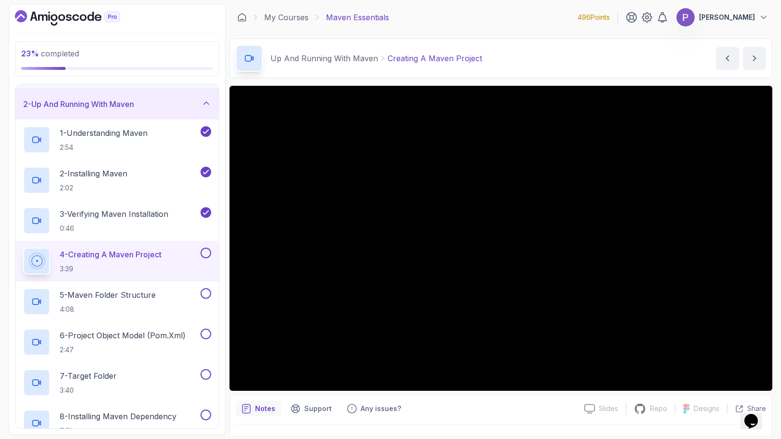
scroll to position [27, 0]
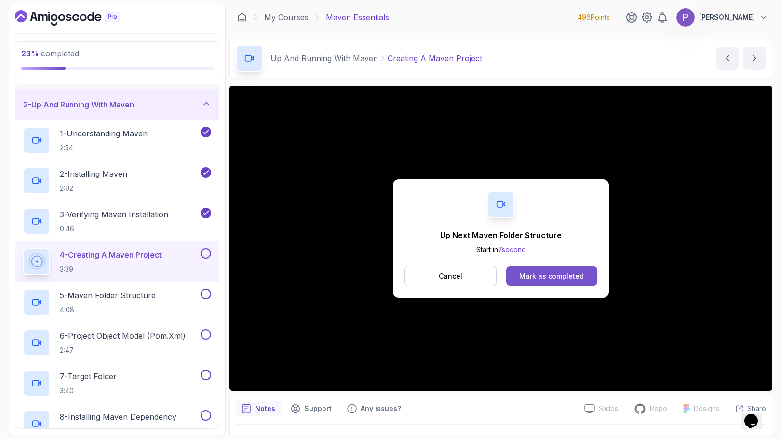
click at [551, 277] on div "Mark as completed" at bounding box center [551, 276] width 65 height 10
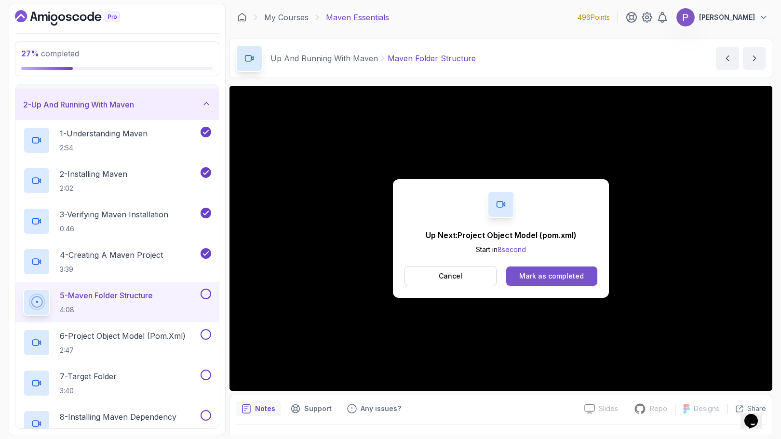
click at [563, 274] on div "Mark as completed" at bounding box center [551, 276] width 65 height 10
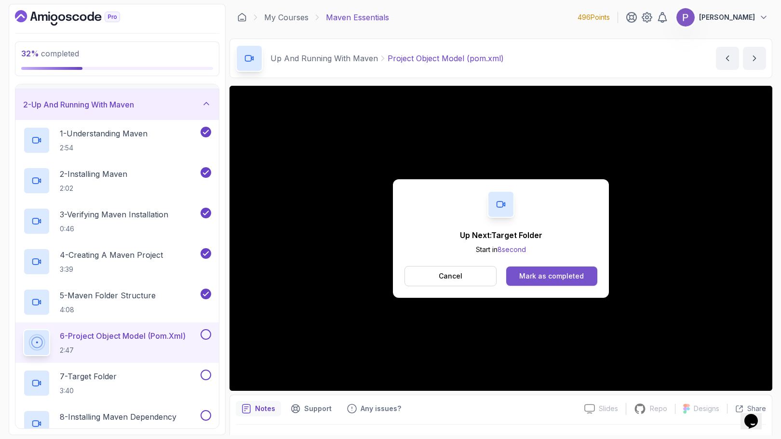
click at [537, 273] on div "Mark as completed" at bounding box center [551, 276] width 65 height 10
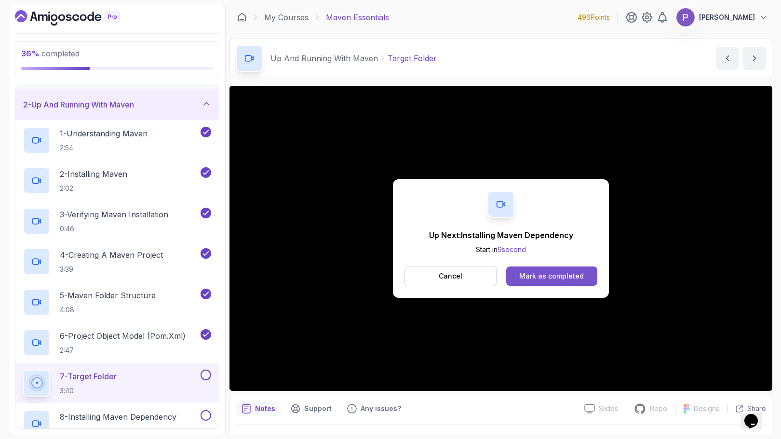
click at [543, 276] on div "Mark as completed" at bounding box center [551, 276] width 65 height 10
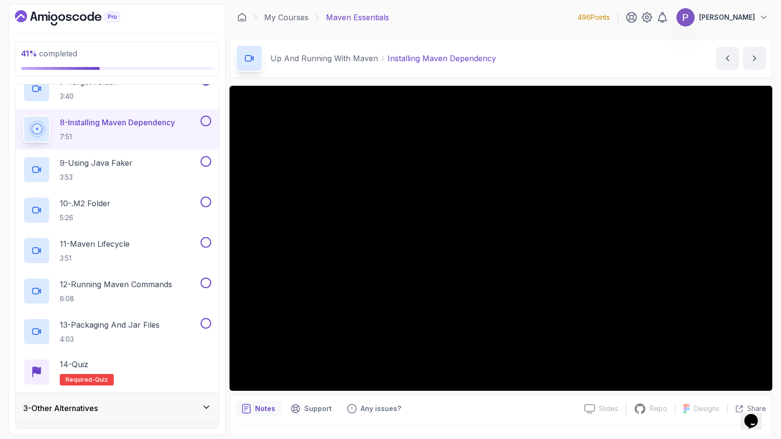
scroll to position [322, 0]
